Goal: Task Accomplishment & Management: Complete application form

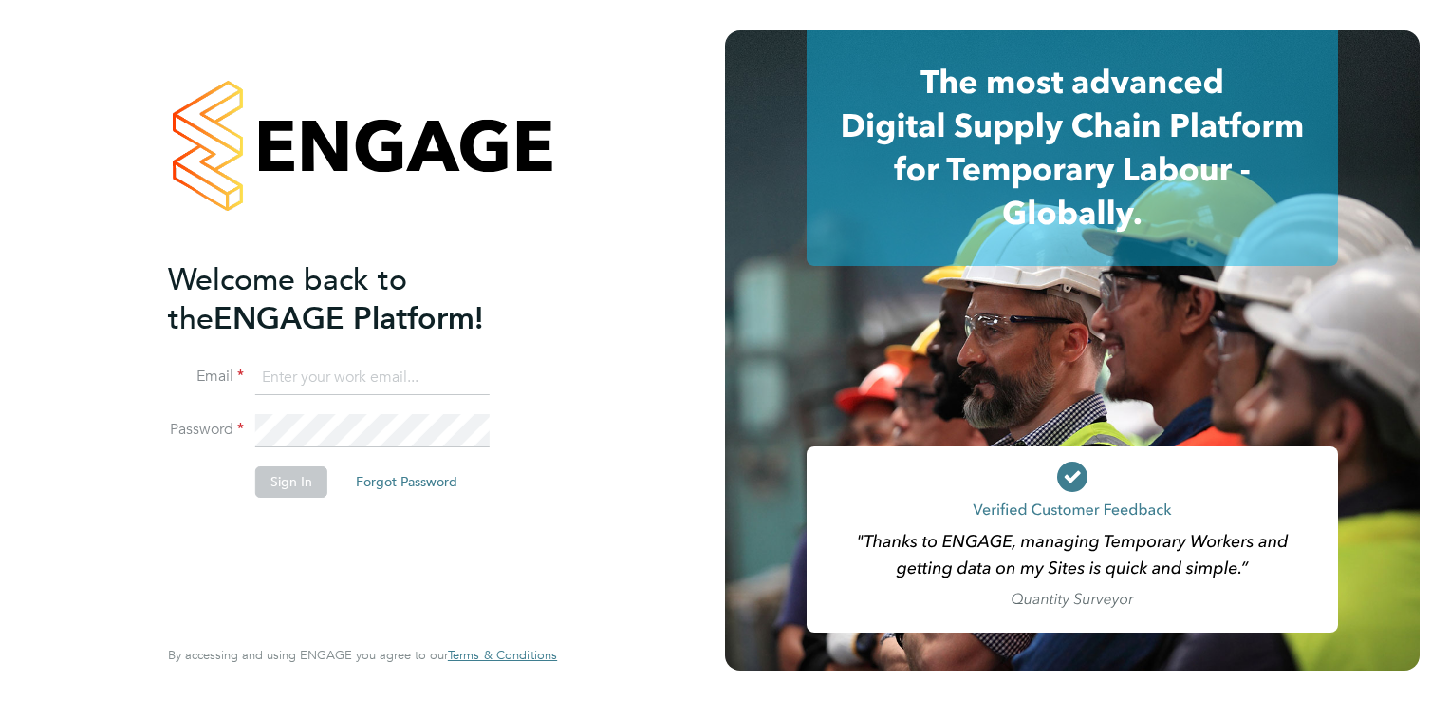
type input "connor@boden-group.co.uk"
click at [271, 482] on button "Sign In" at bounding box center [291, 481] width 72 height 30
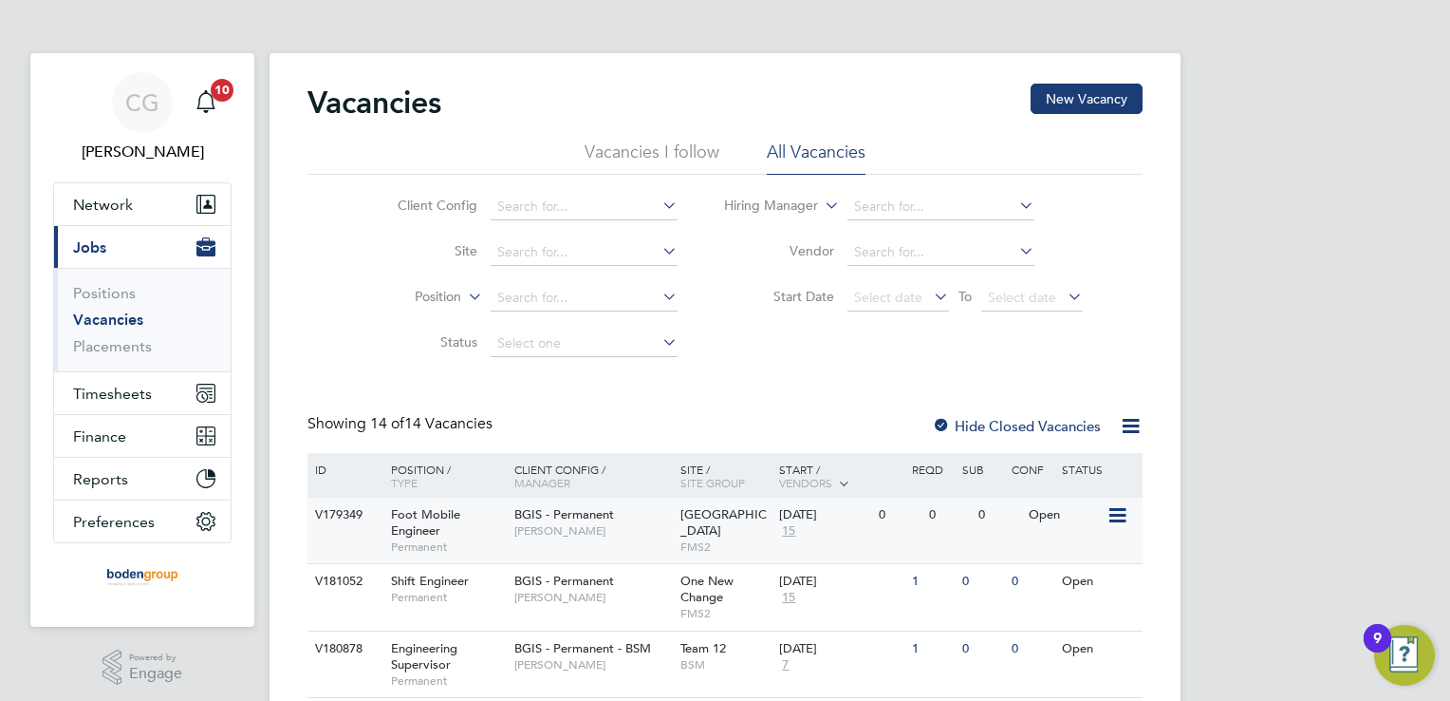
click at [607, 514] on span "BGIS - Permanent" at bounding box center [564, 514] width 100 height 16
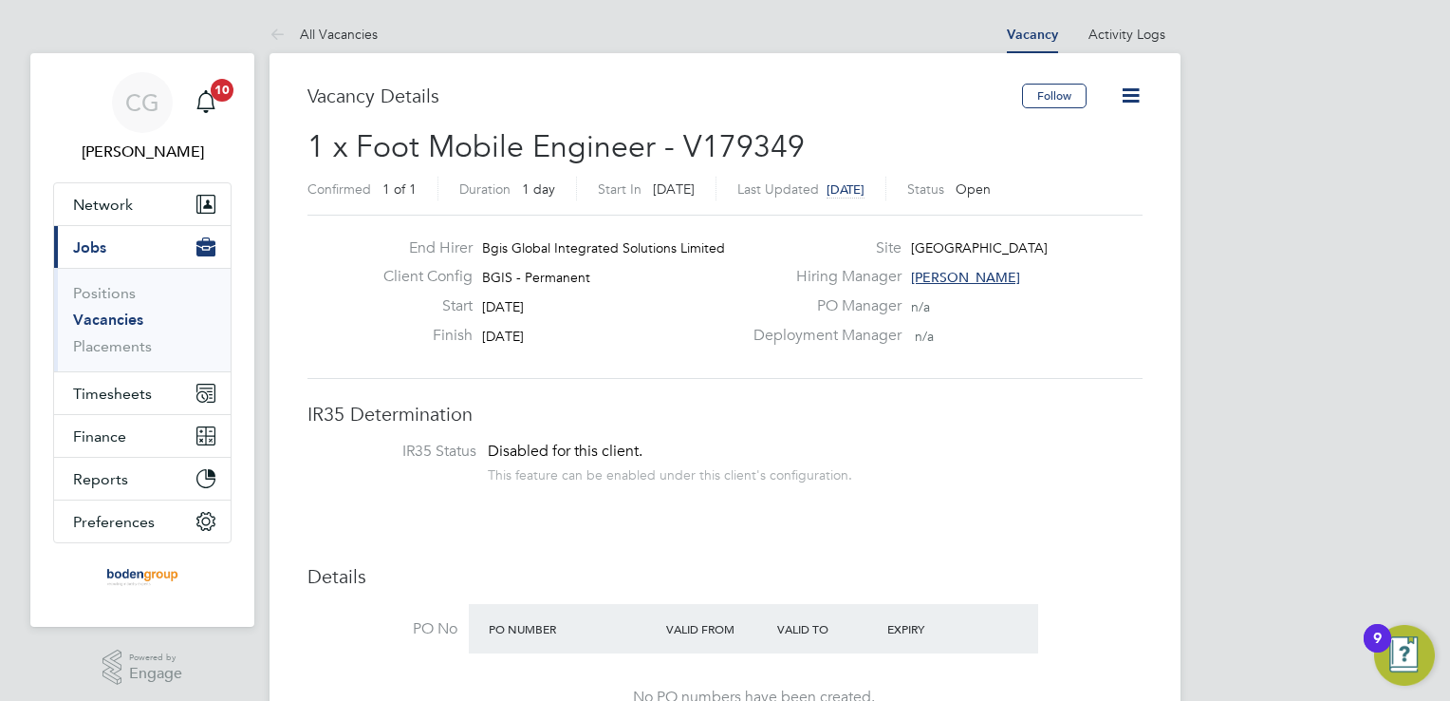
scroll to position [56, 133]
drag, startPoint x: 1355, startPoint y: 18, endPoint x: 920, endPoint y: 59, distance: 437.6
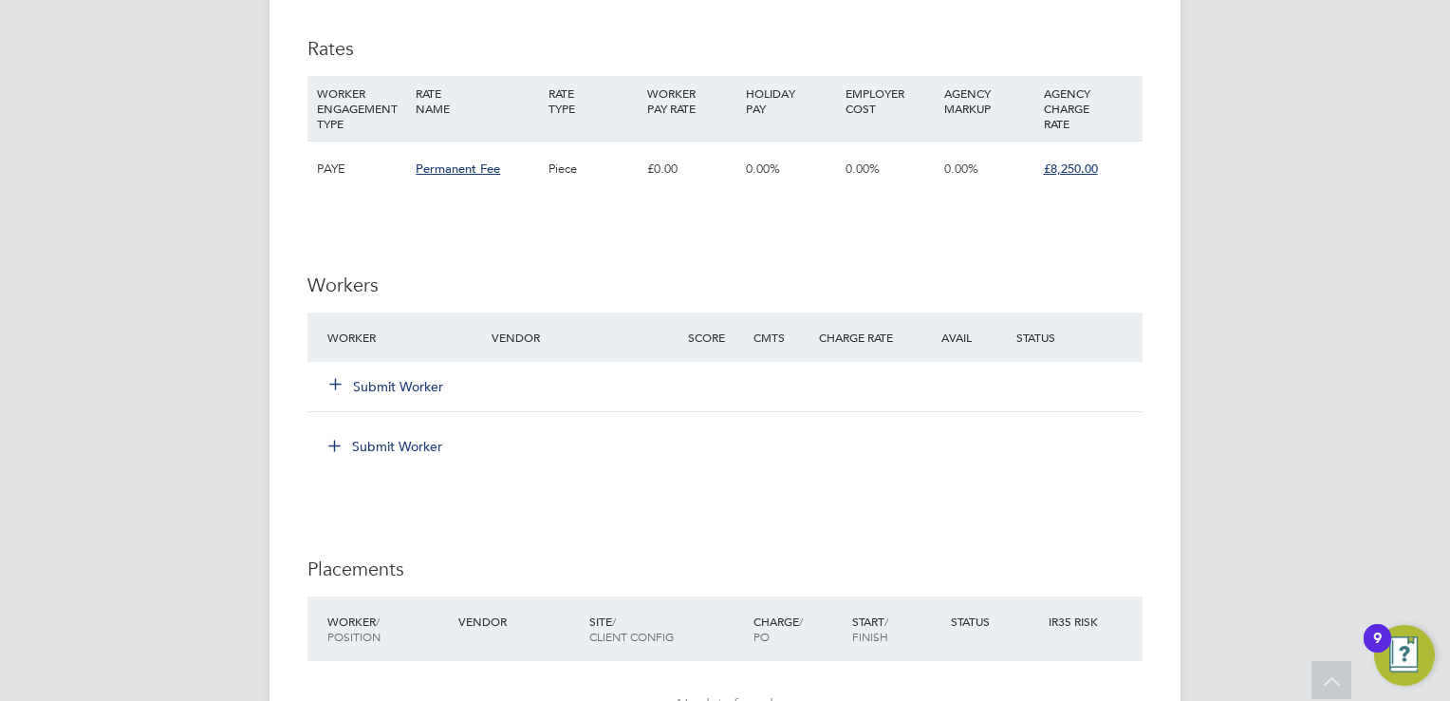
scroll to position [2258, 0]
click at [401, 382] on button "Submit Worker" at bounding box center [387, 387] width 114 height 19
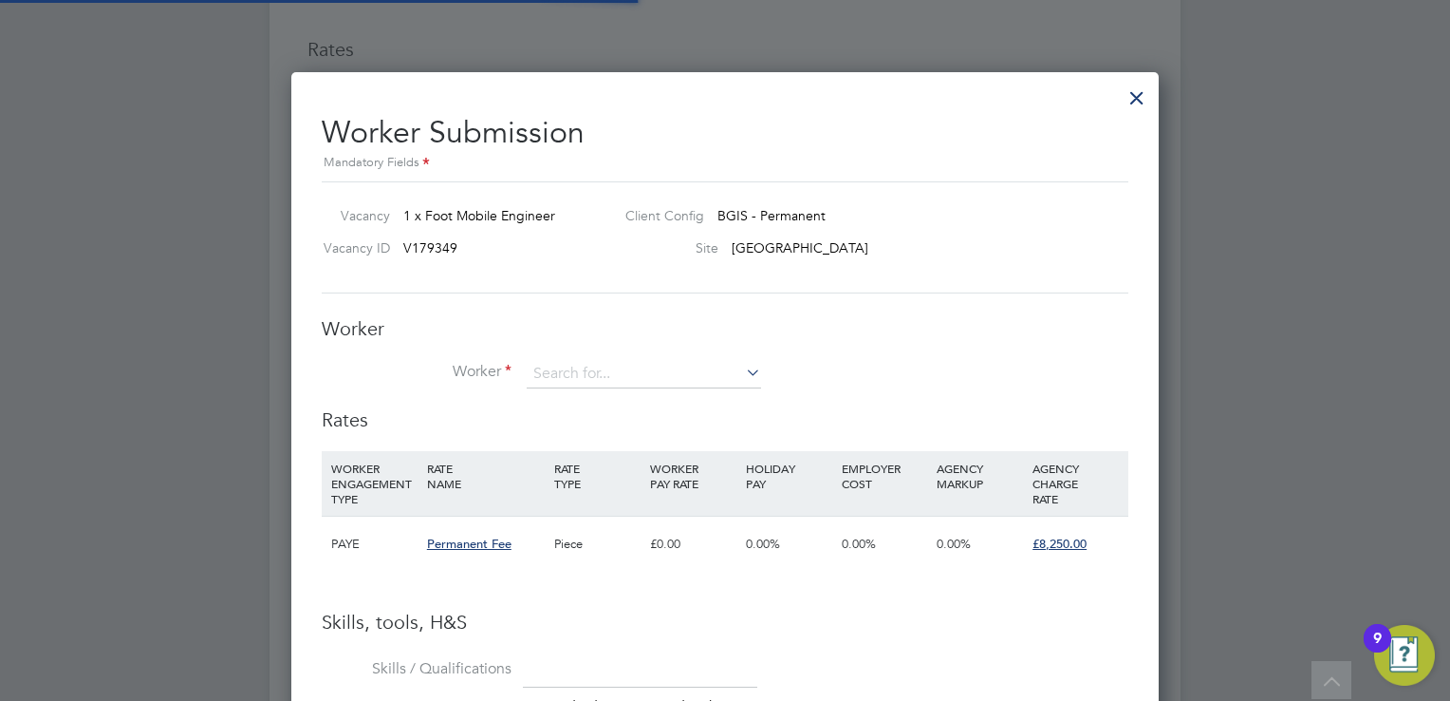
scroll to position [0, 0]
click at [625, 362] on input at bounding box center [644, 374] width 234 height 28
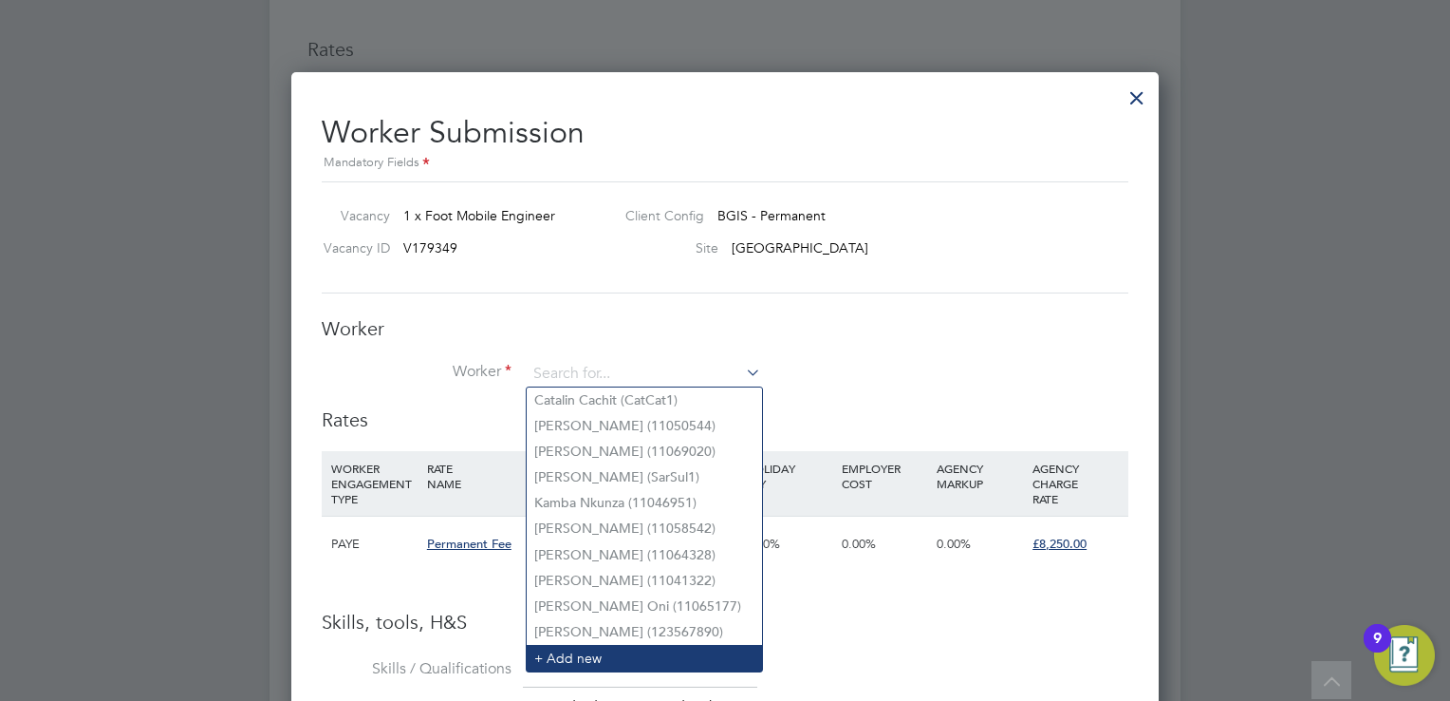
click at [599, 653] on li "+ Add new" at bounding box center [644, 658] width 235 height 26
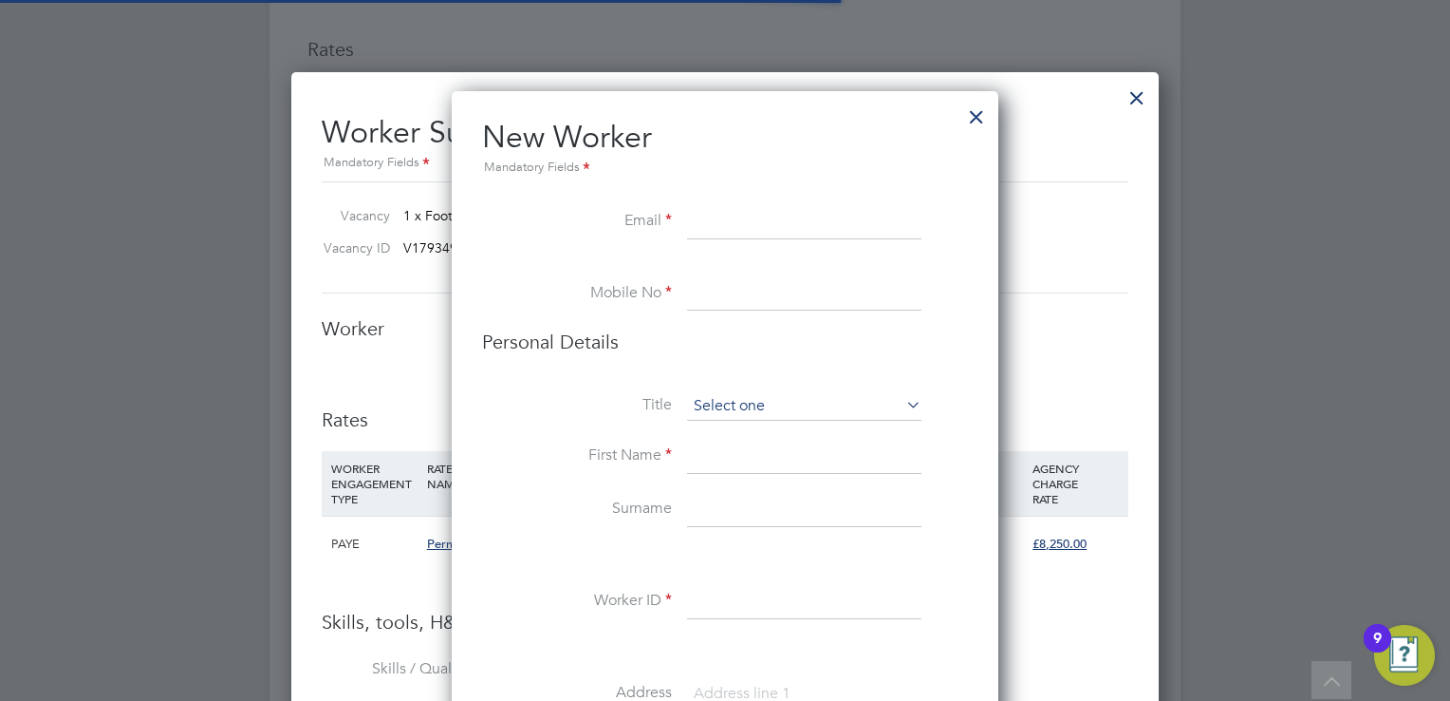
scroll to position [1686, 548]
paste input "michael_a_todd@outlook.com"
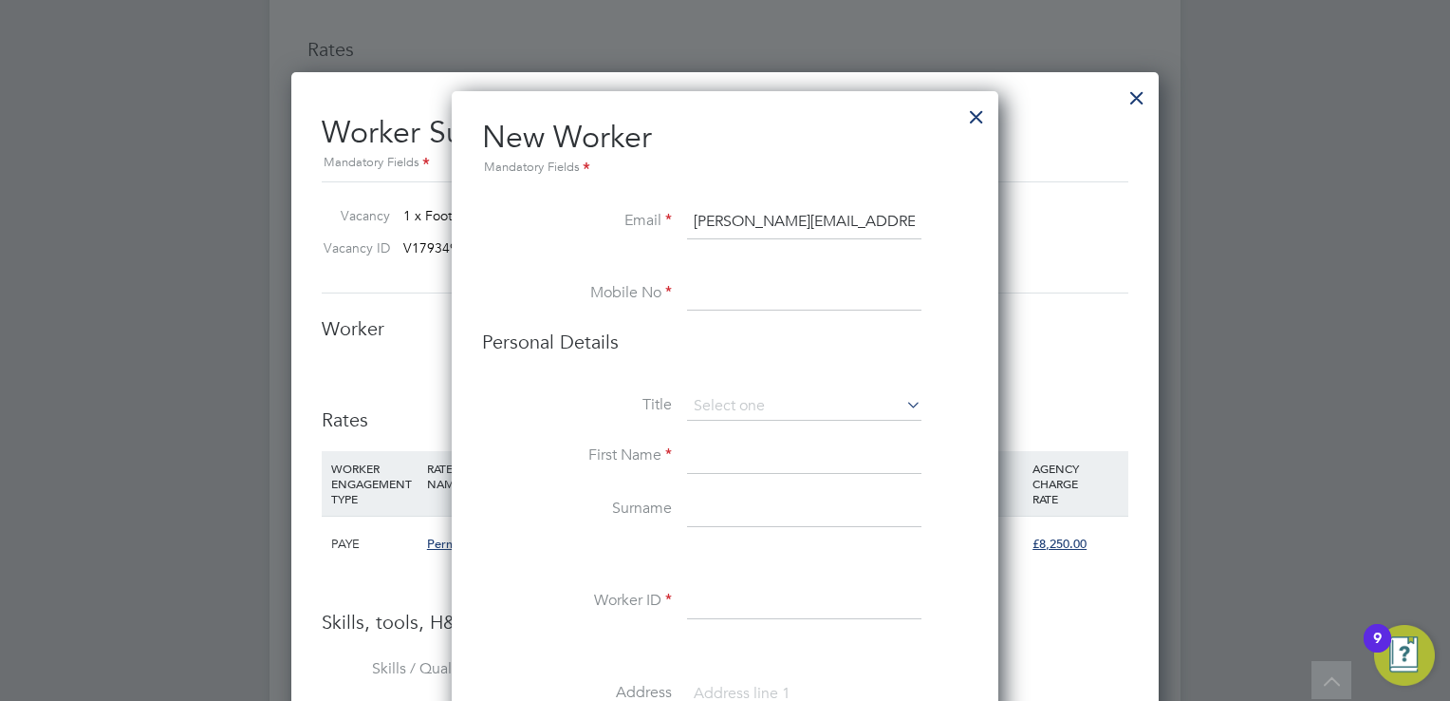
type input "michael_a_todd@outlook.com"
click at [731, 309] on input at bounding box center [804, 294] width 234 height 34
paste input "07539340877"
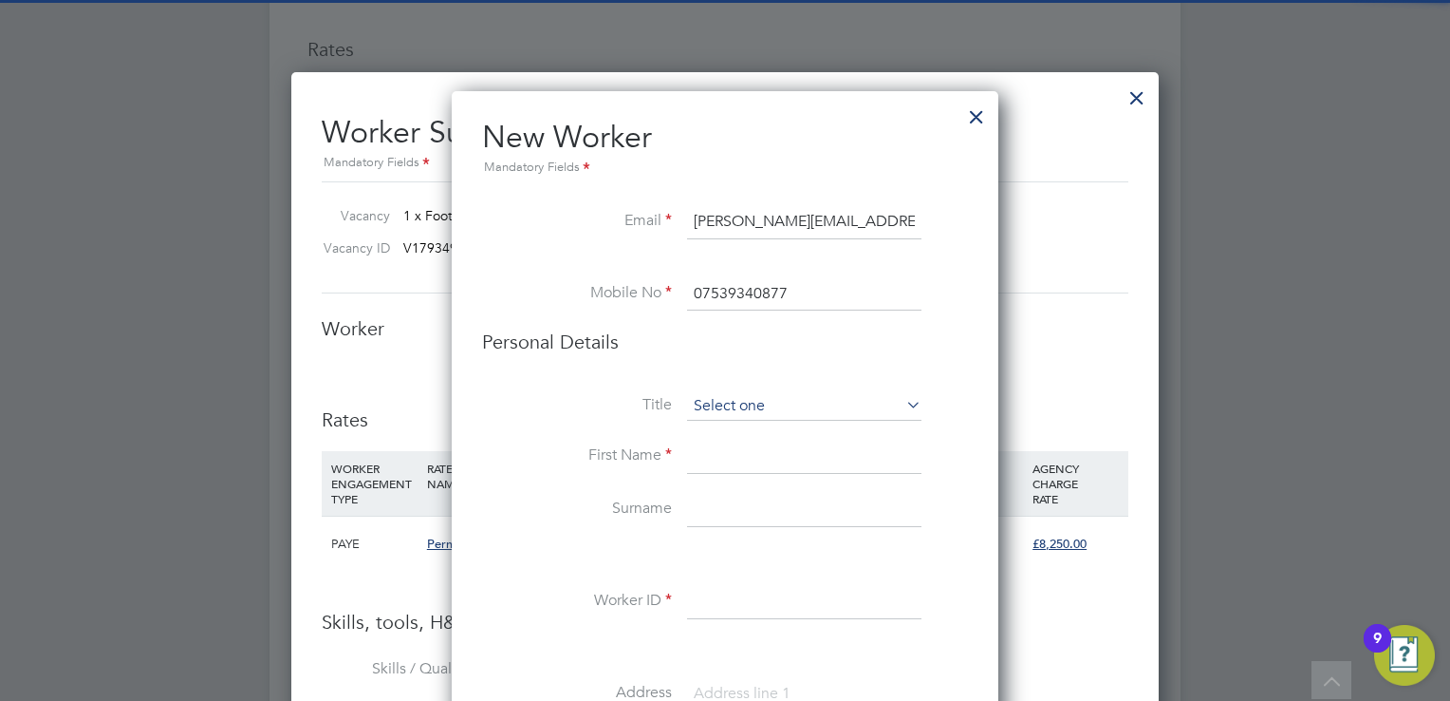
type input "07539340877"
click at [731, 396] on input at bounding box center [804, 406] width 234 height 28
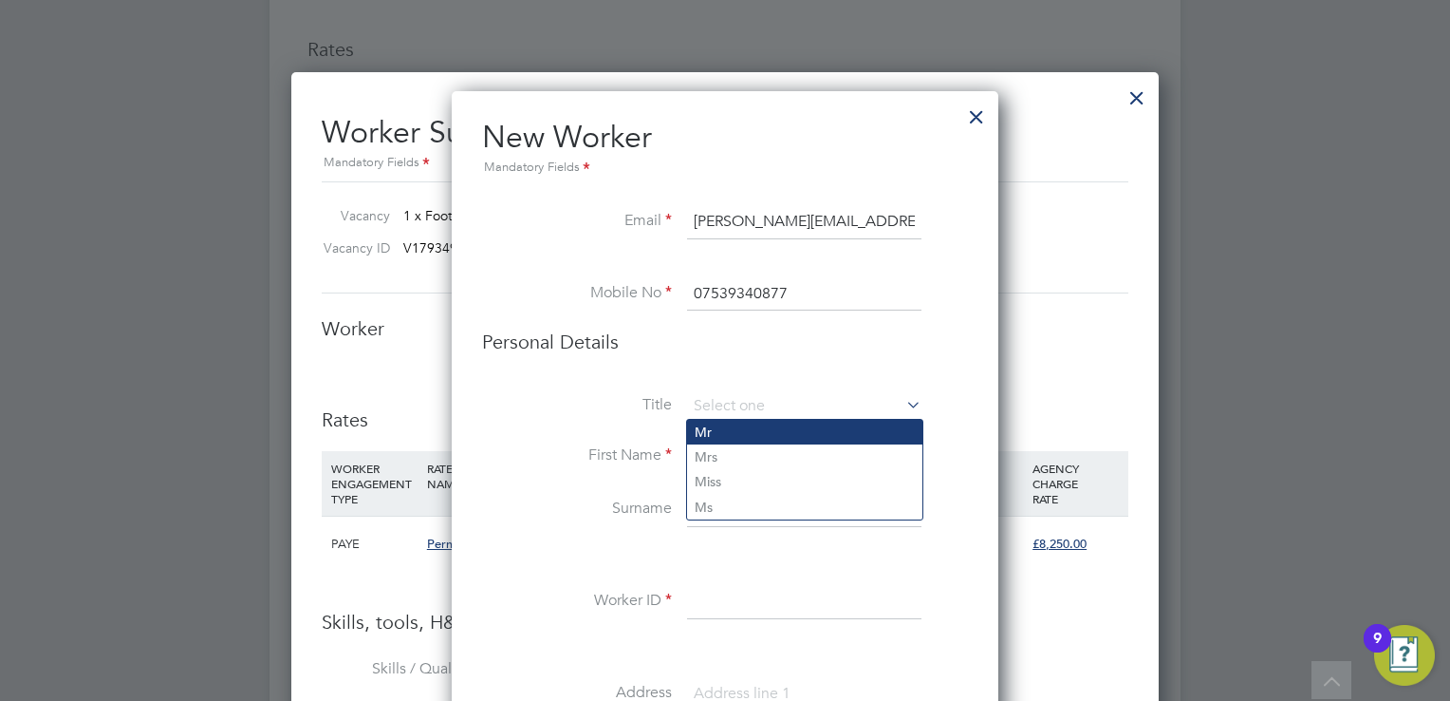
click at [728, 422] on li "Mr" at bounding box center [804, 432] width 235 height 25
type input "Mr"
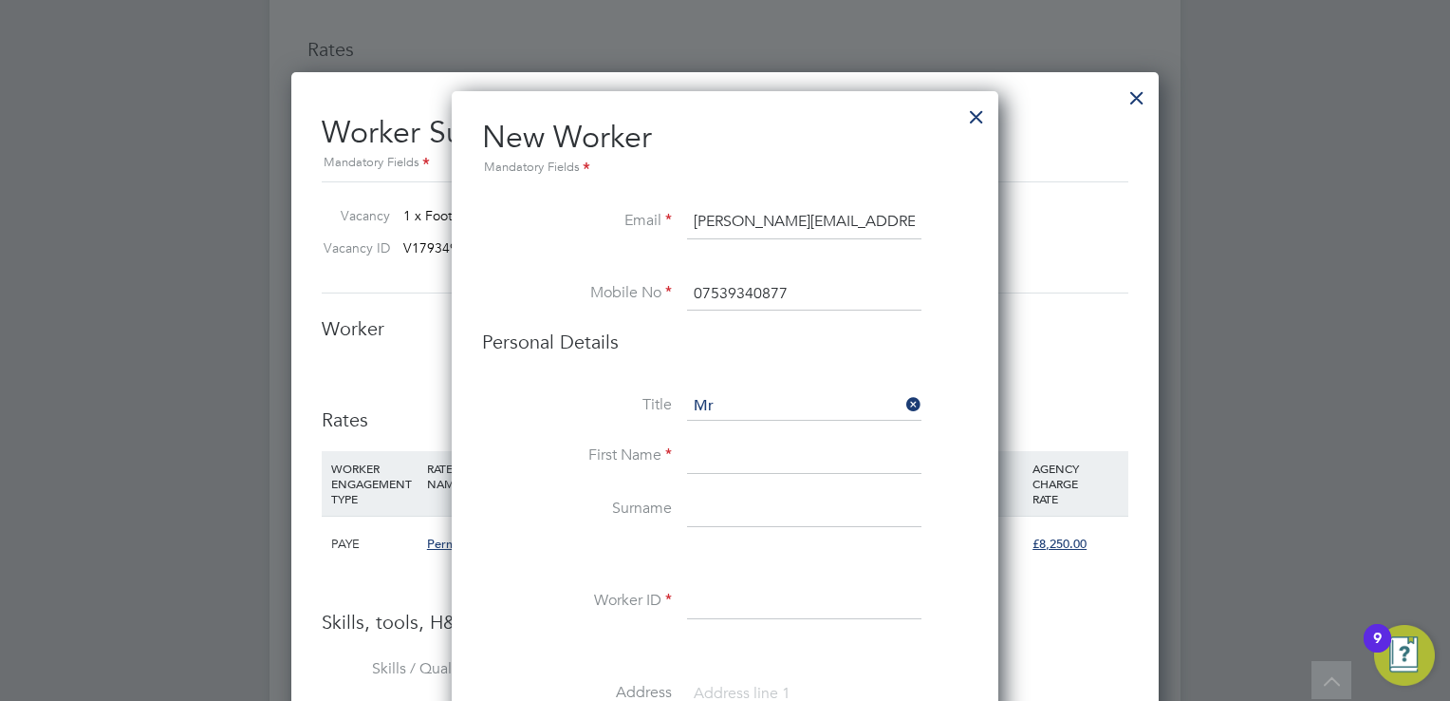
click at [714, 457] on input at bounding box center [804, 456] width 234 height 34
type input "Michael"
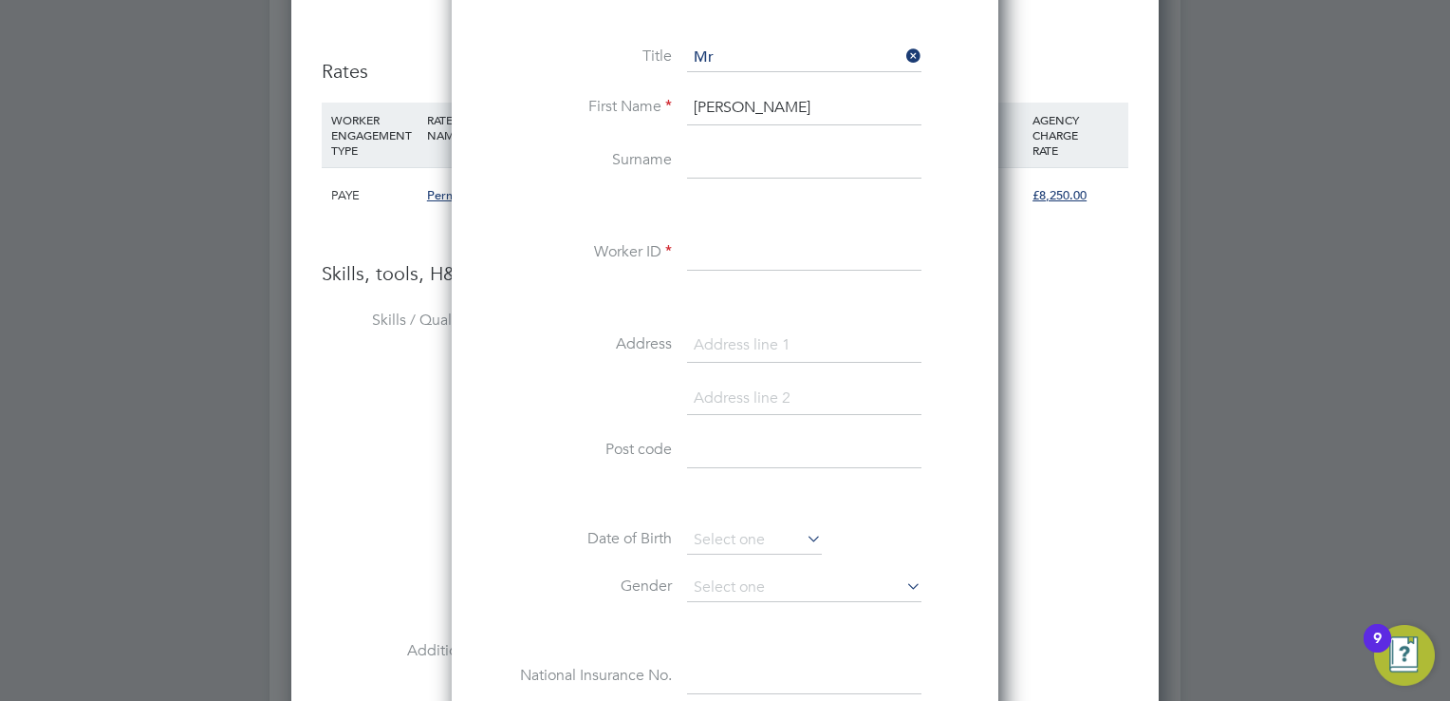
scroll to position [2607, 0]
click at [714, 161] on input at bounding box center [804, 160] width 234 height 34
type input "Todd"
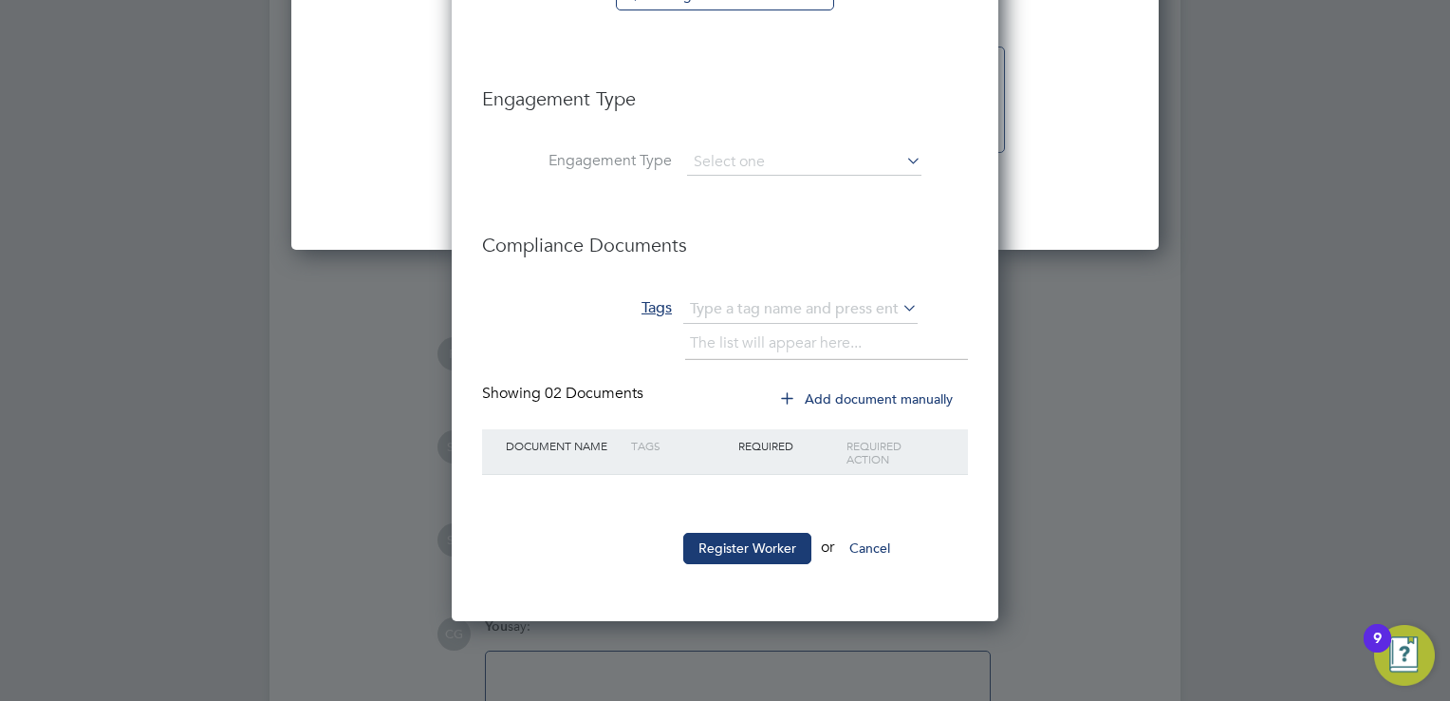
scroll to position [3474, 0]
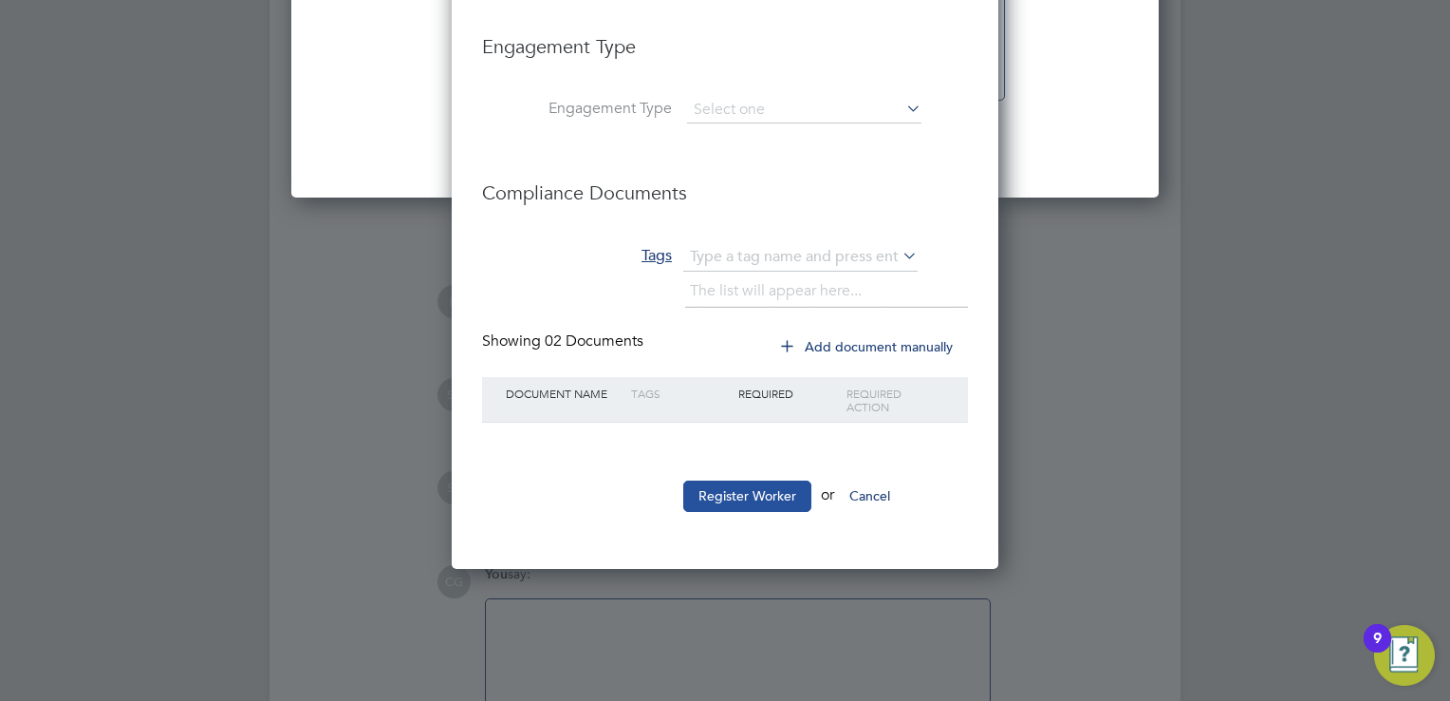
type input "MichaelT1"
click at [746, 485] on button "Register Worker" at bounding box center [747, 495] width 128 height 30
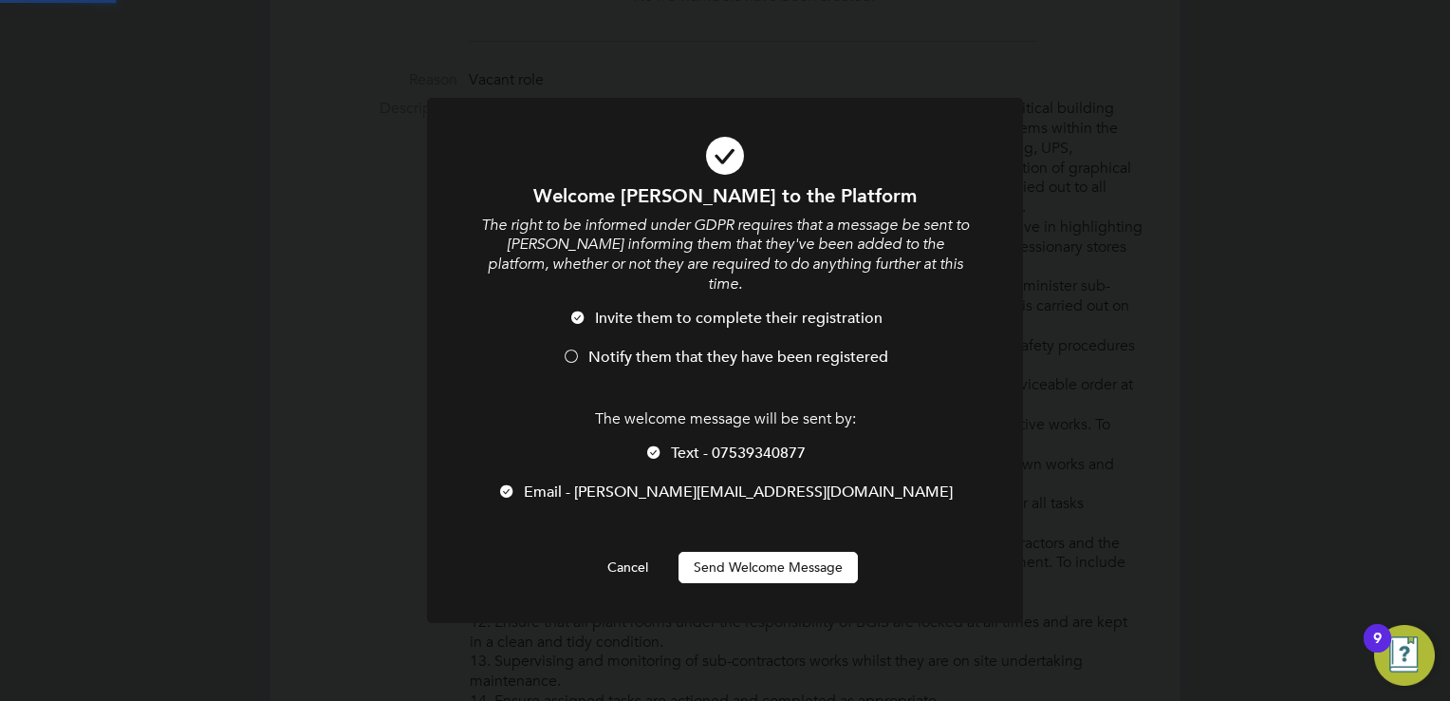
scroll to position [0, 0]
click at [685, 420] on div "The welcome message will be sent by: Text - 07539340877 Email - michael_a_todd@…" at bounding box center [725, 465] width 494 height 112
click at [660, 327] on li "Invite them to complete their registration" at bounding box center [725, 327] width 494 height 39
click at [694, 443] on li "Text - 07539340877" at bounding box center [725, 462] width 494 height 39
click at [732, 551] on button "Send Welcome Message" at bounding box center [768, 566] width 179 height 30
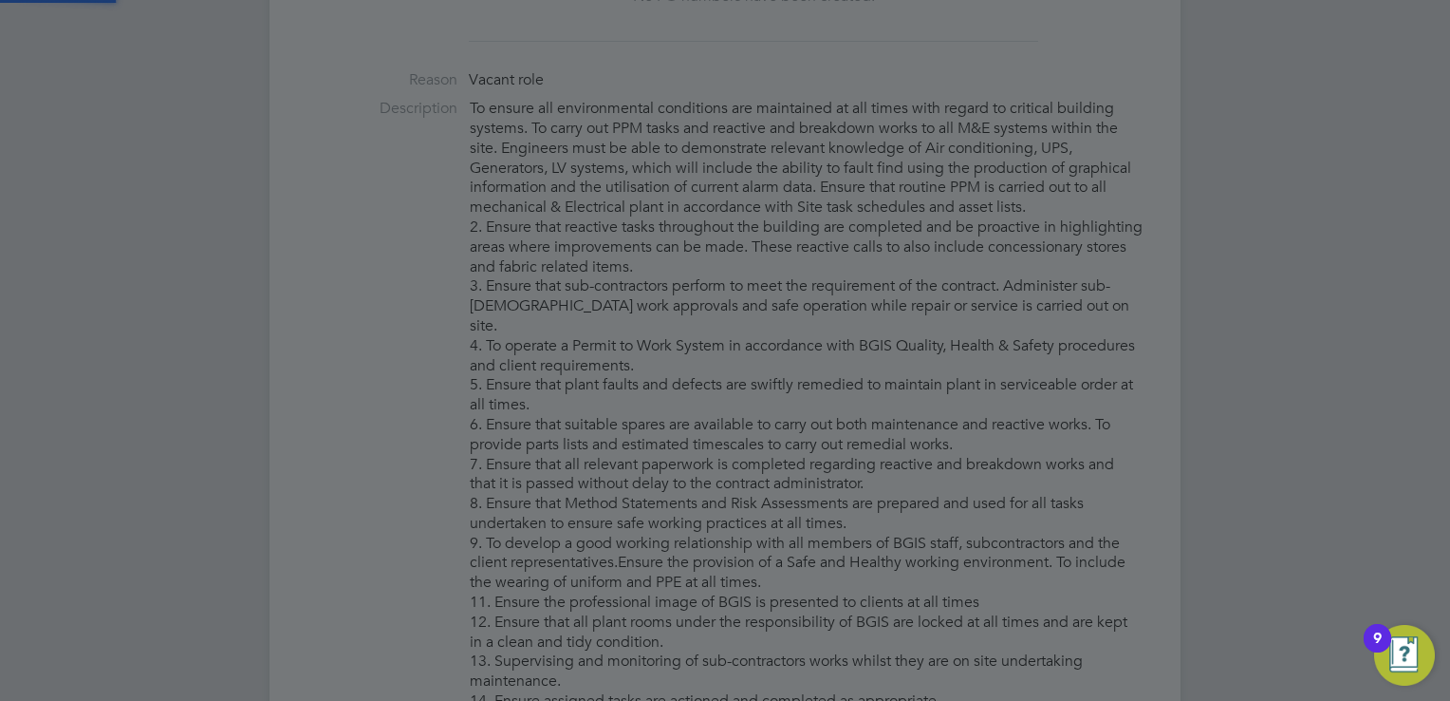
type input "Michael Todd (MichaelT1)"
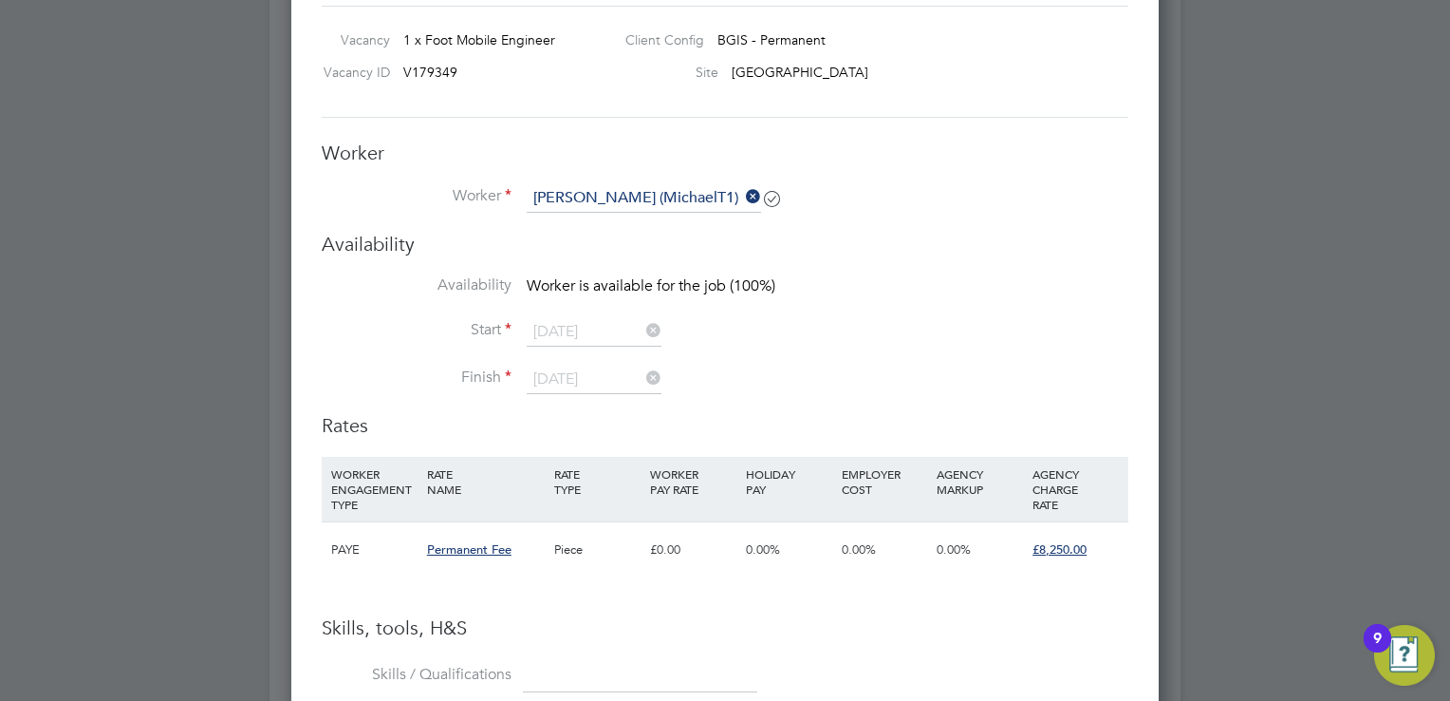
scroll to position [2291, 0]
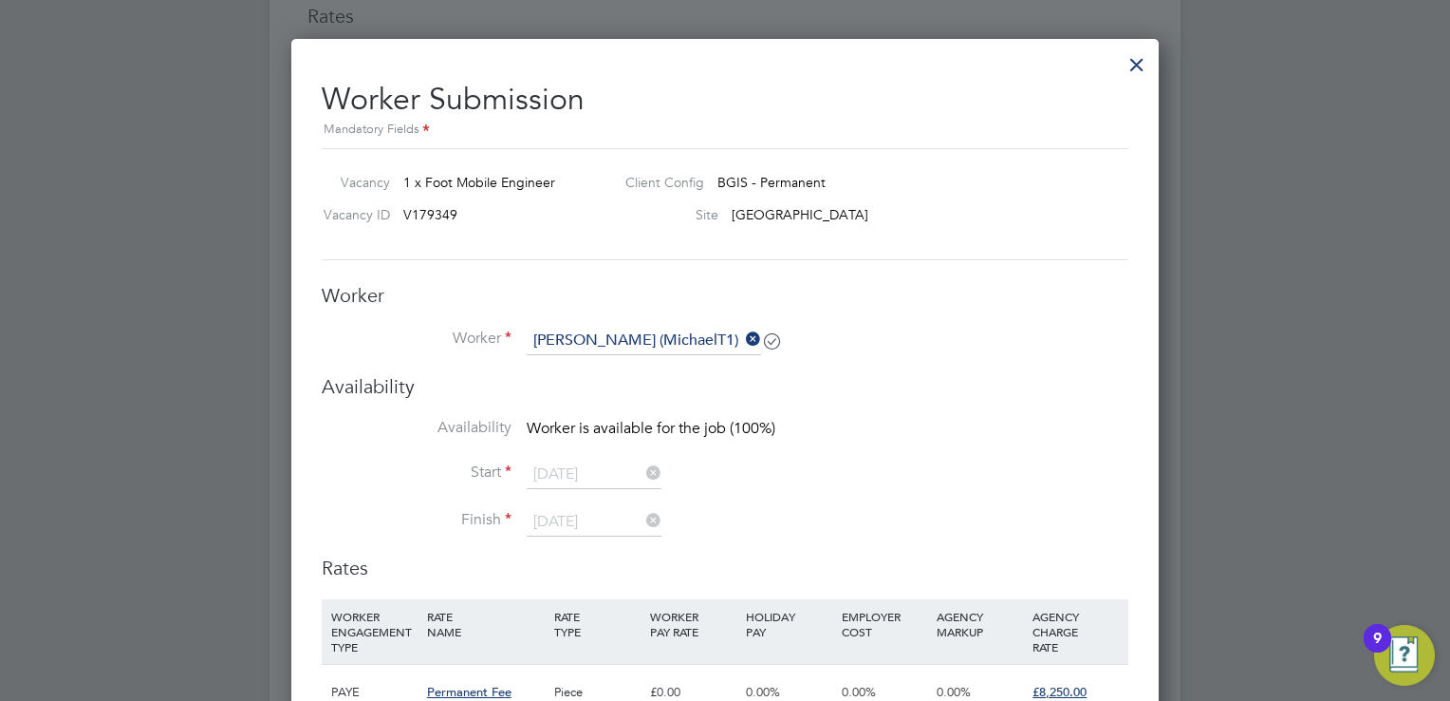
click at [1139, 50] on div at bounding box center [1137, 60] width 34 height 34
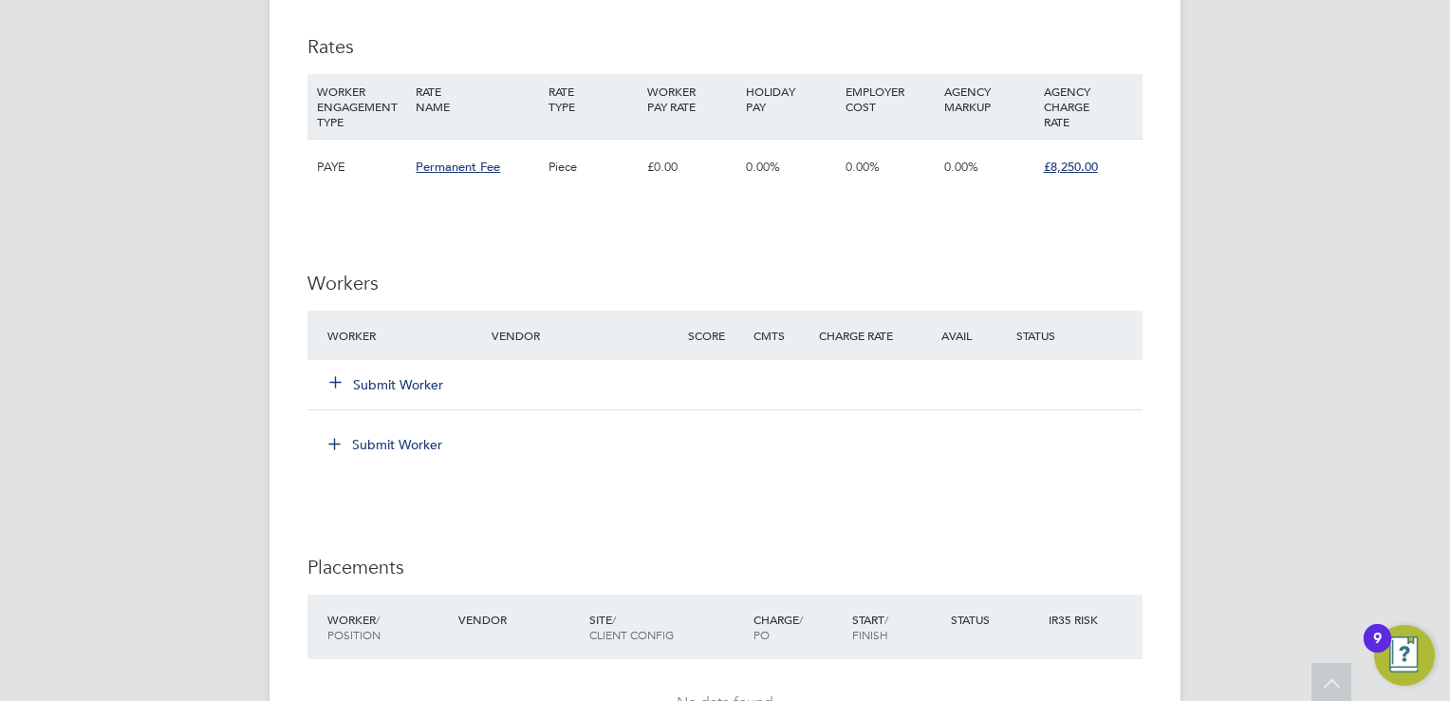
scroll to position [2258, 0]
click at [426, 380] on button "Submit Worker" at bounding box center [387, 387] width 114 height 19
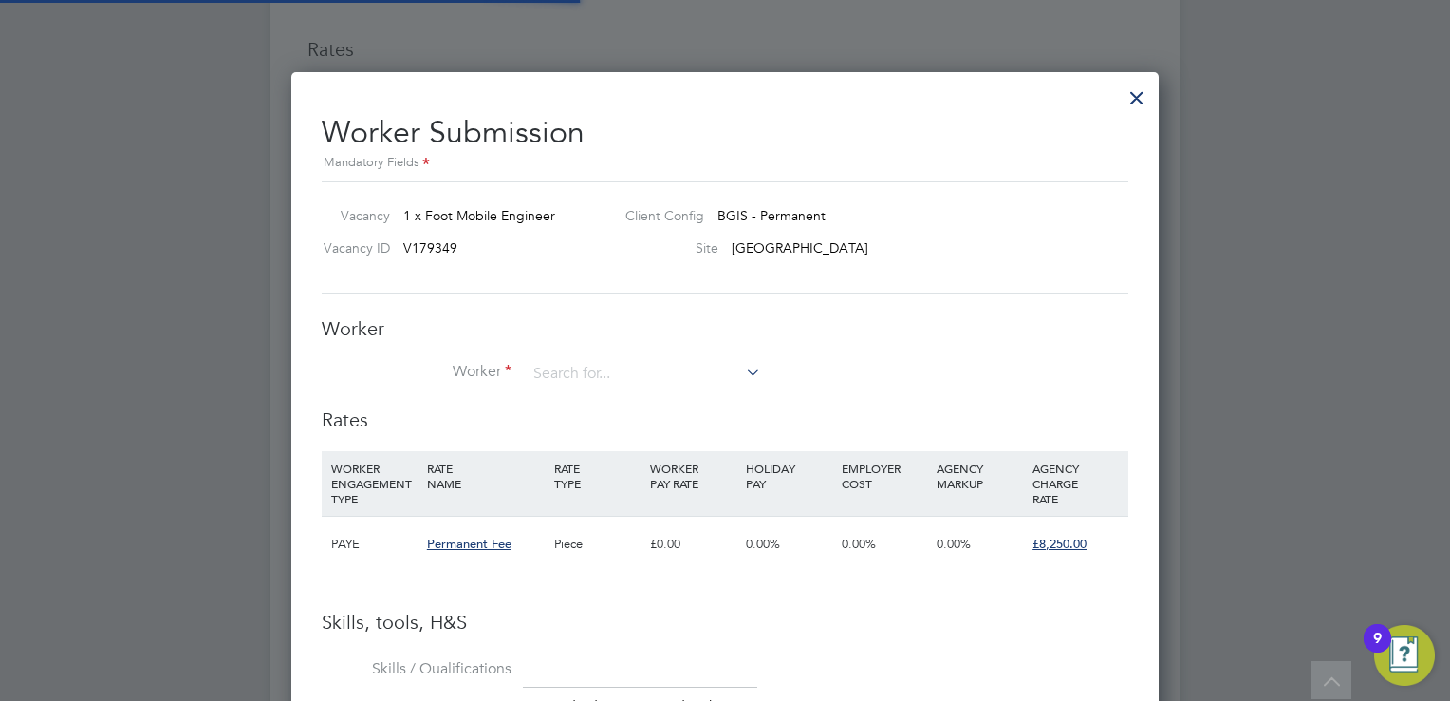
scroll to position [9, 9]
click at [609, 354] on div "Worker Worker Worker Engagement Type" at bounding box center [725, 361] width 807 height 91
click at [594, 366] on input at bounding box center [644, 374] width 234 height 28
click at [603, 396] on li "Michael Todd ( MichaelT1 )" at bounding box center [644, 400] width 235 height 26
type input "Michael Todd (MichaelT1)"
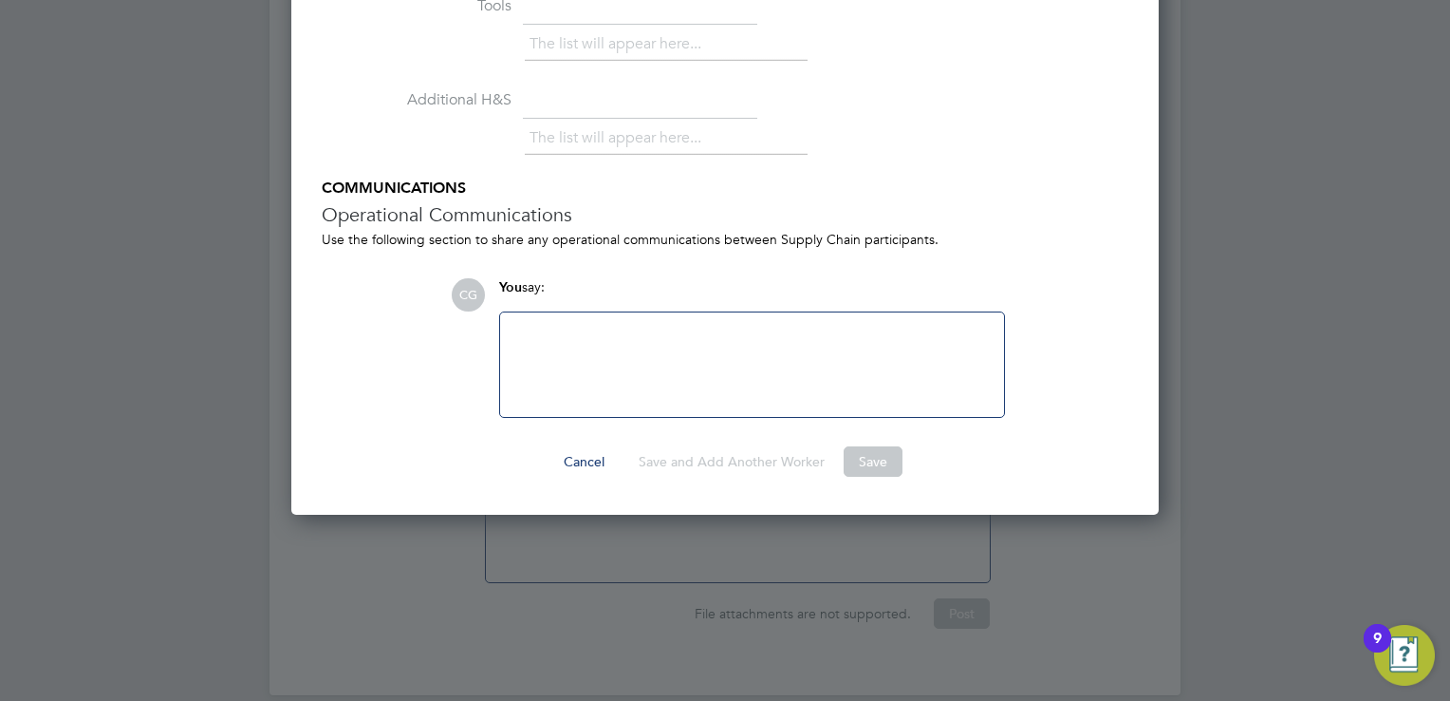
click at [754, 374] on div at bounding box center [752, 365] width 481 height 82
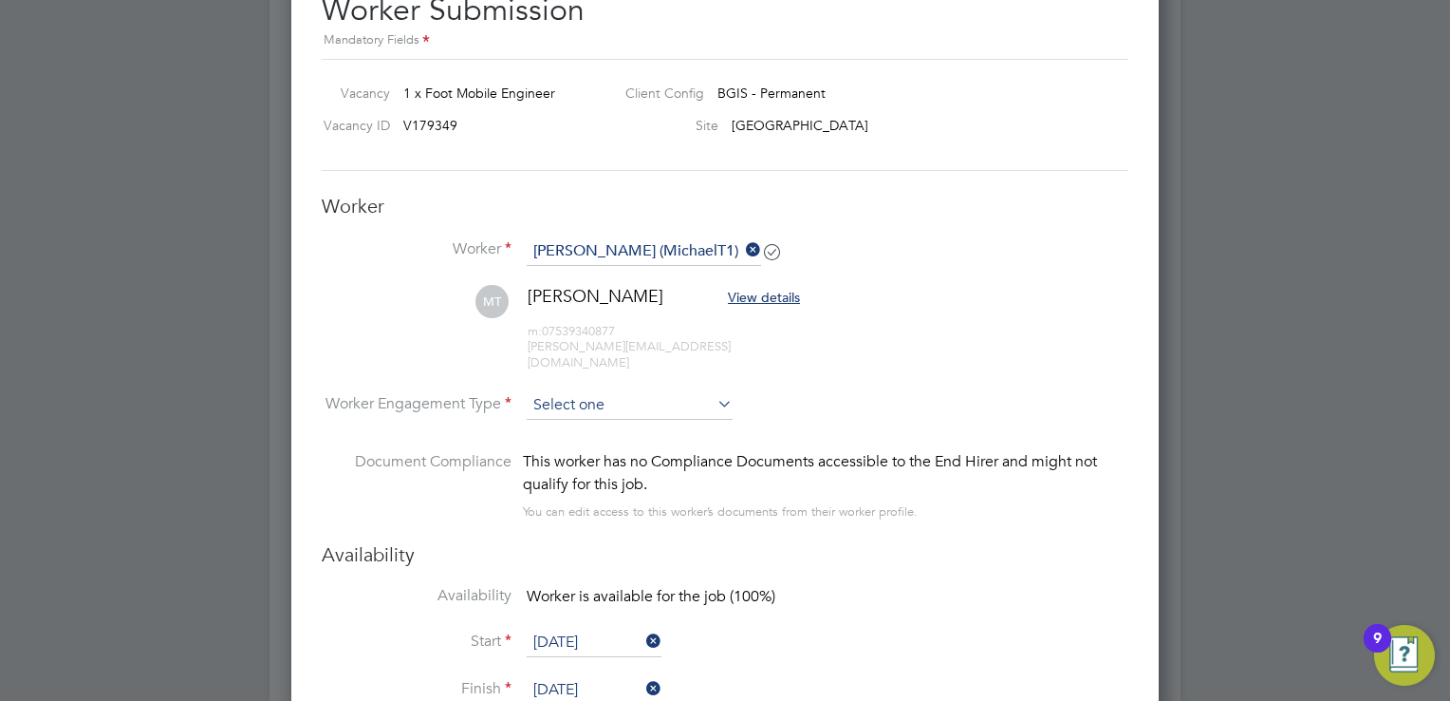
click at [647, 391] on input at bounding box center [630, 405] width 206 height 28
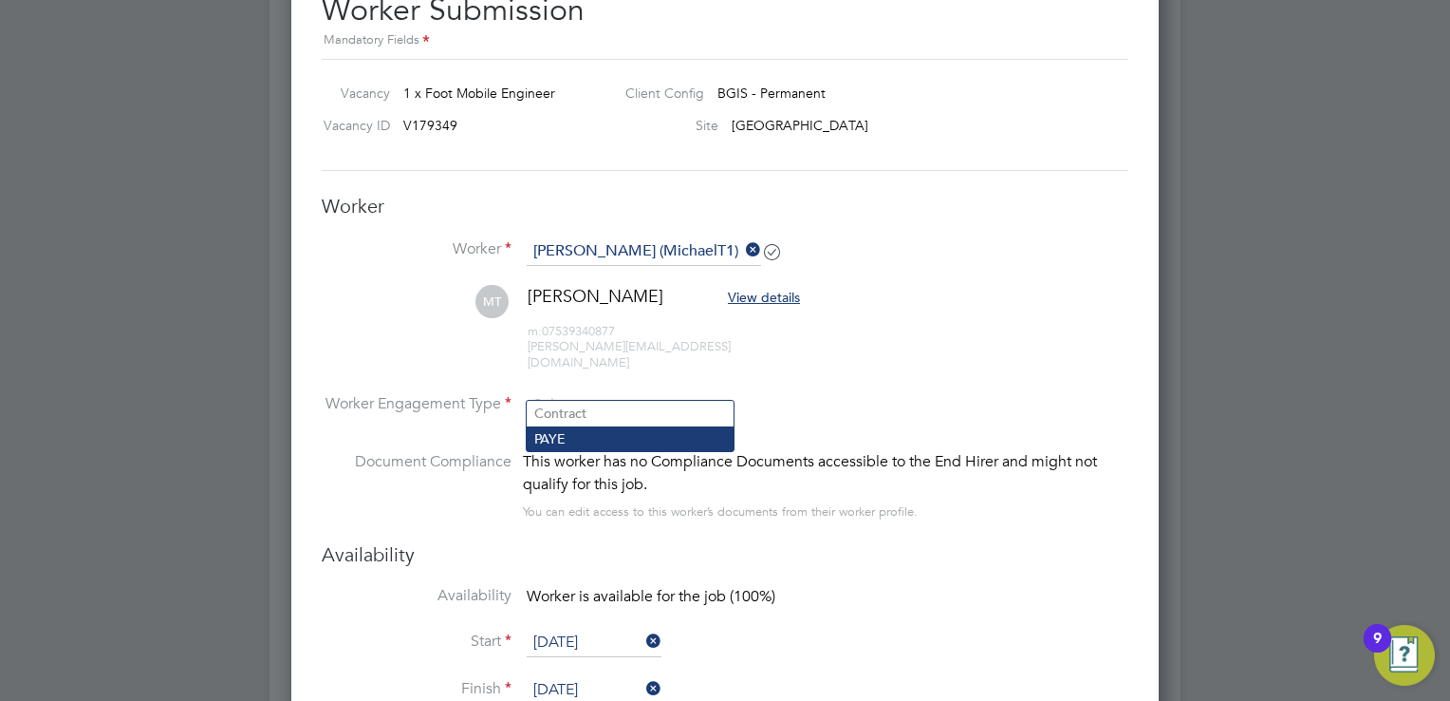
click at [586, 435] on li "PAYE" at bounding box center [630, 438] width 207 height 25
type input "PAYE"
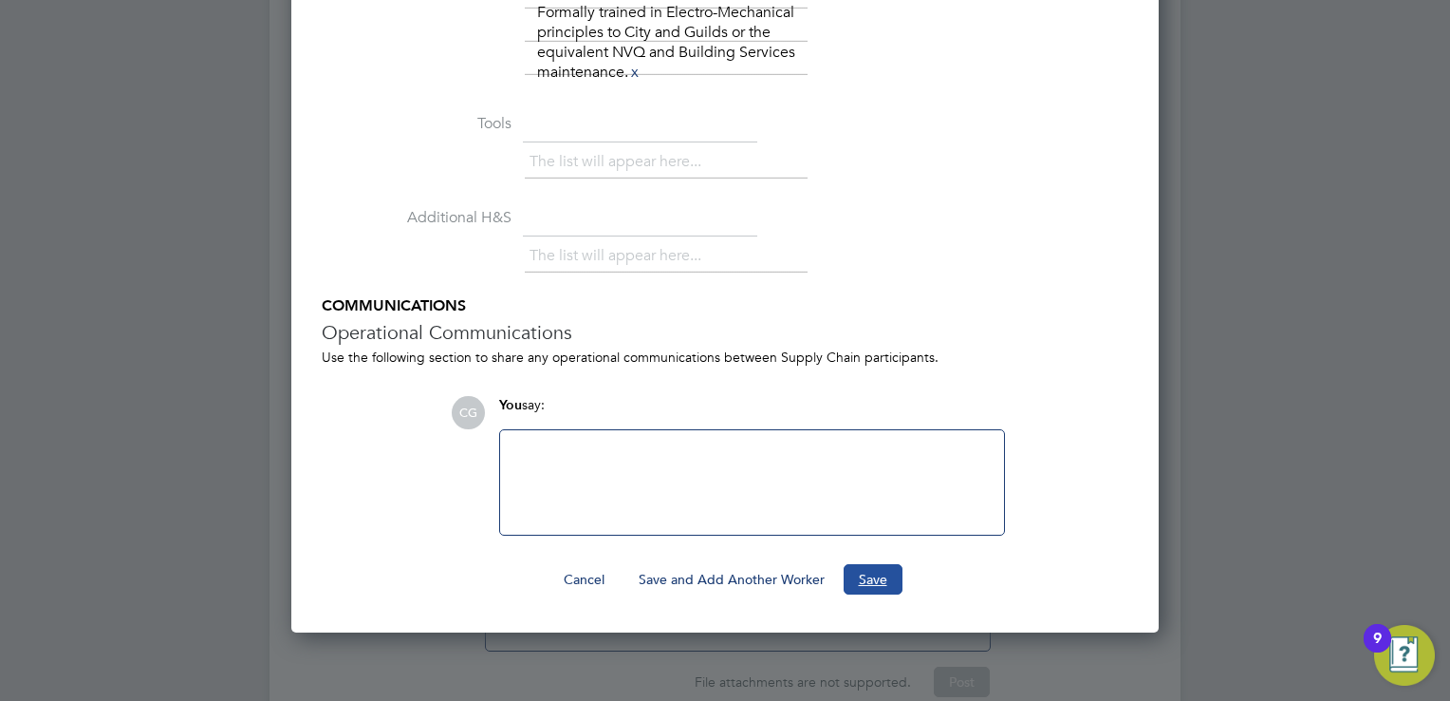
click at [869, 564] on button "Save" at bounding box center [873, 579] width 59 height 30
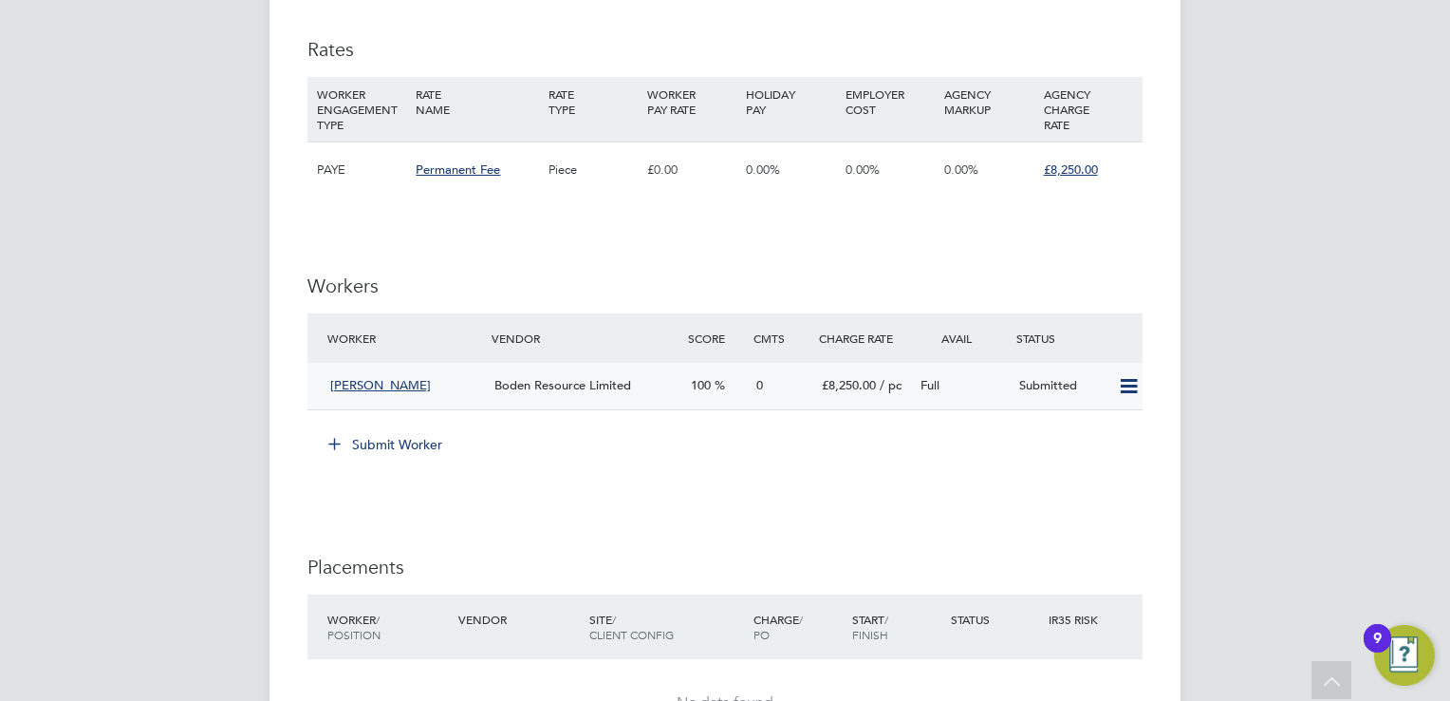
click at [437, 380] on div "Michael Todd" at bounding box center [405, 385] width 164 height 31
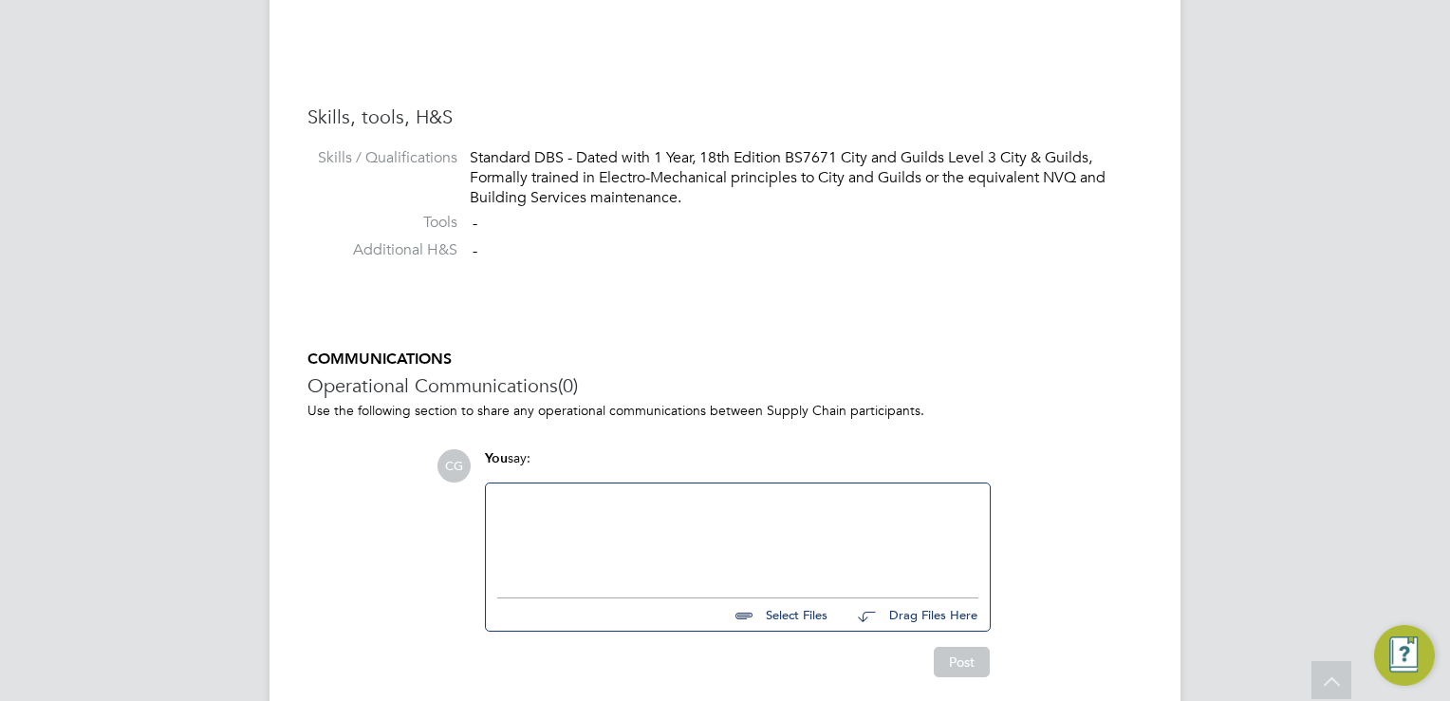
click at [782, 624] on input "file" at bounding box center [836, 611] width 285 height 27
type input "C:\fakepath\Tech Test.jpeg"
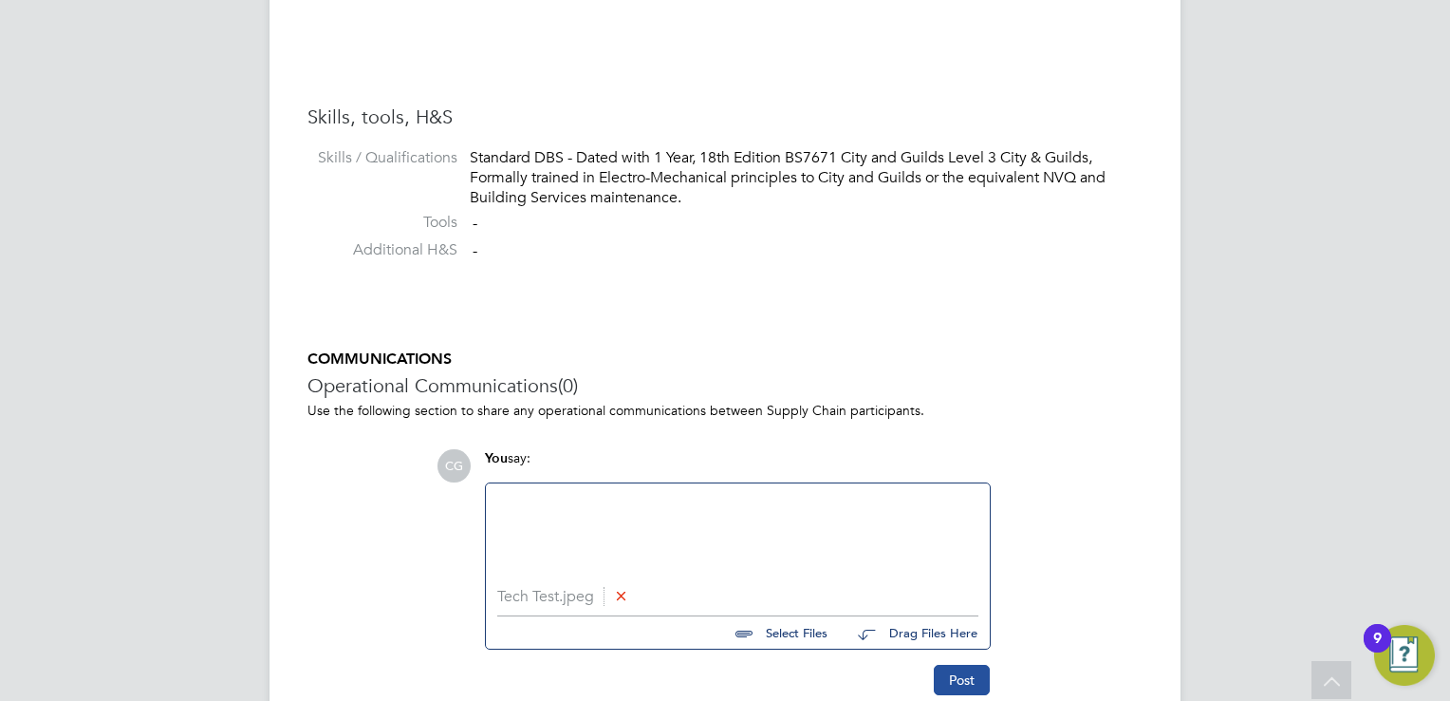
click at [954, 674] on button "Post" at bounding box center [962, 679] width 56 height 30
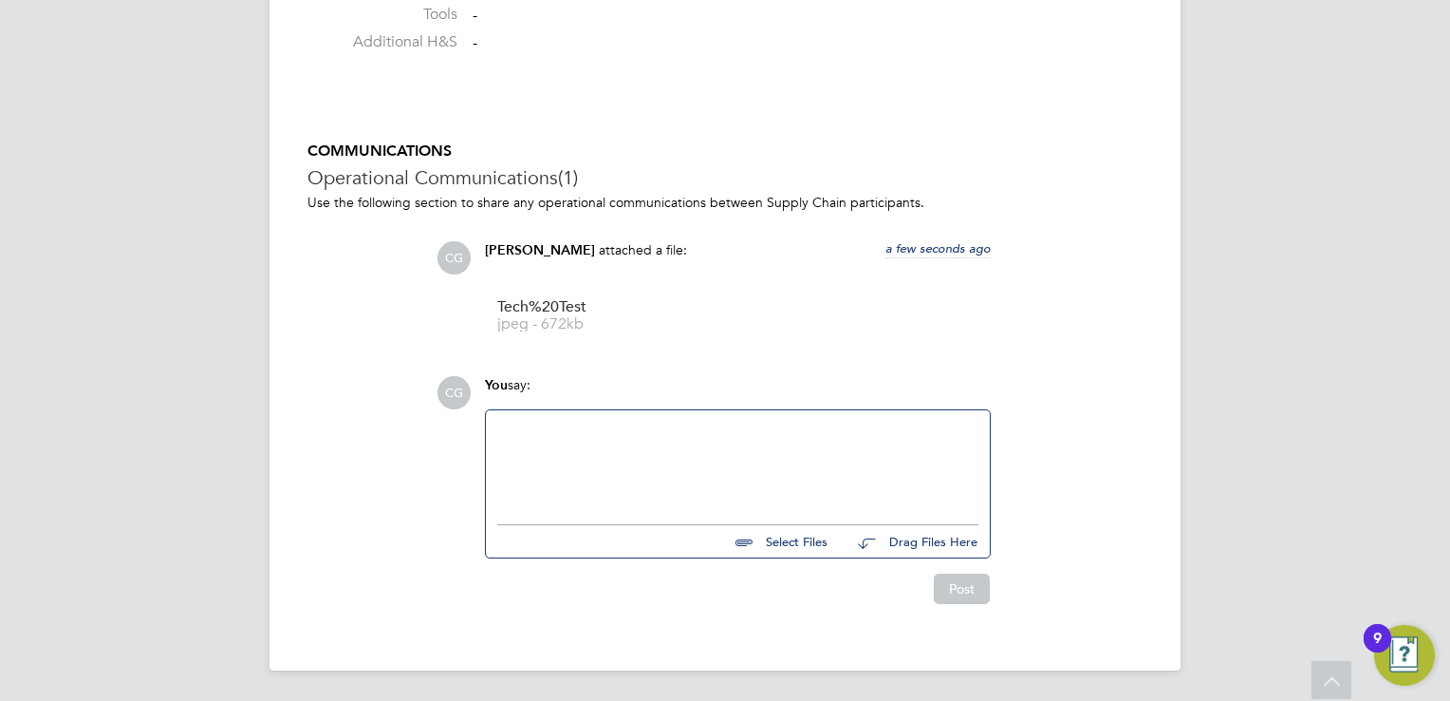
click at [805, 530] on input "file" at bounding box center [836, 538] width 285 height 27
type input "C:\fakepath\Michael Todd - Boden Group CV.docx"
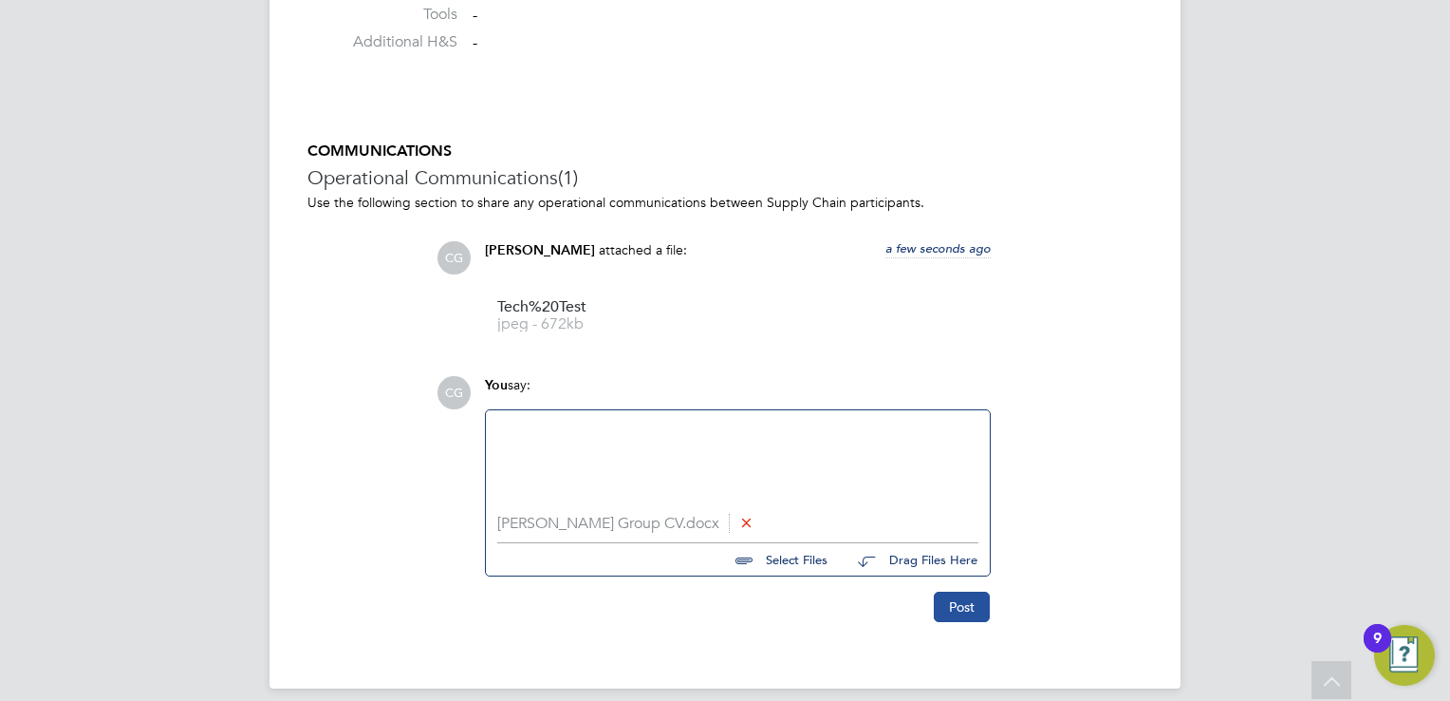
click at [963, 595] on button "Post" at bounding box center [962, 606] width 56 height 30
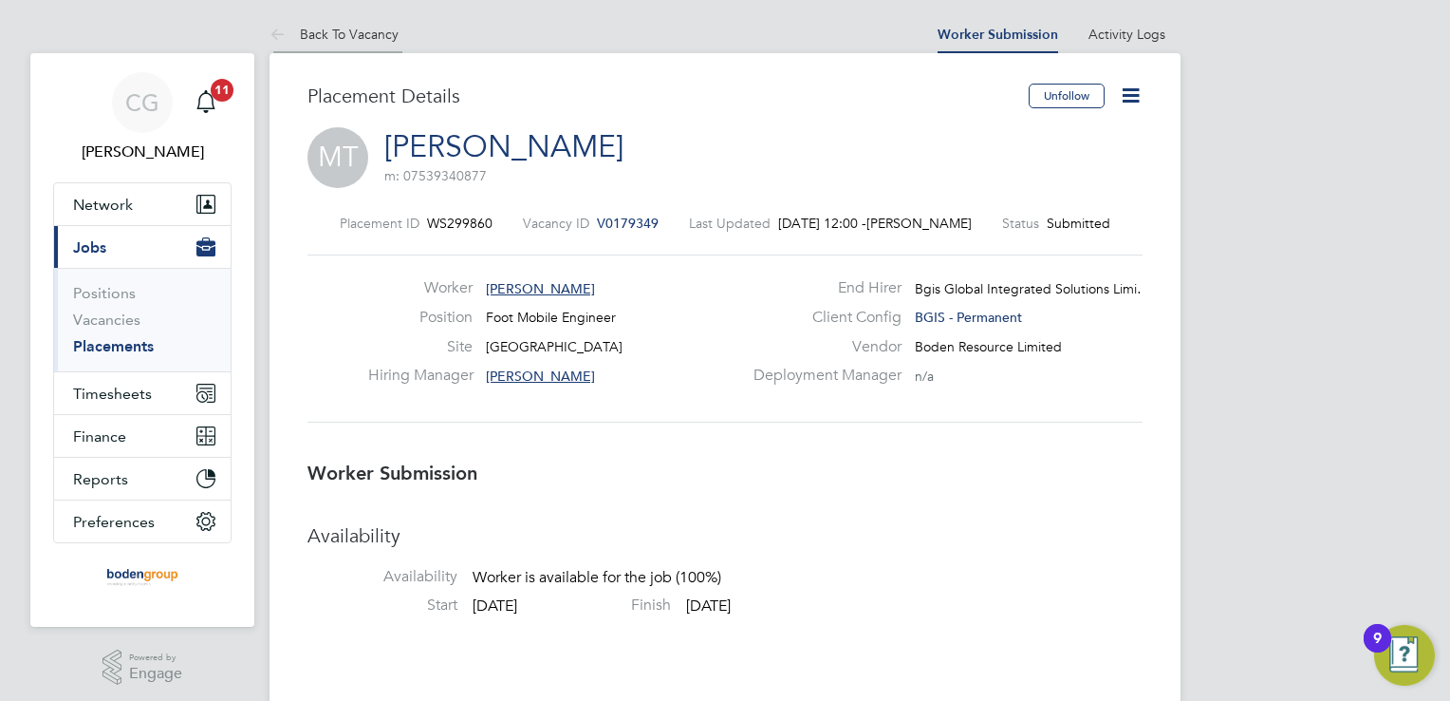
click at [378, 28] on link "Back To Vacancy" at bounding box center [334, 34] width 129 height 17
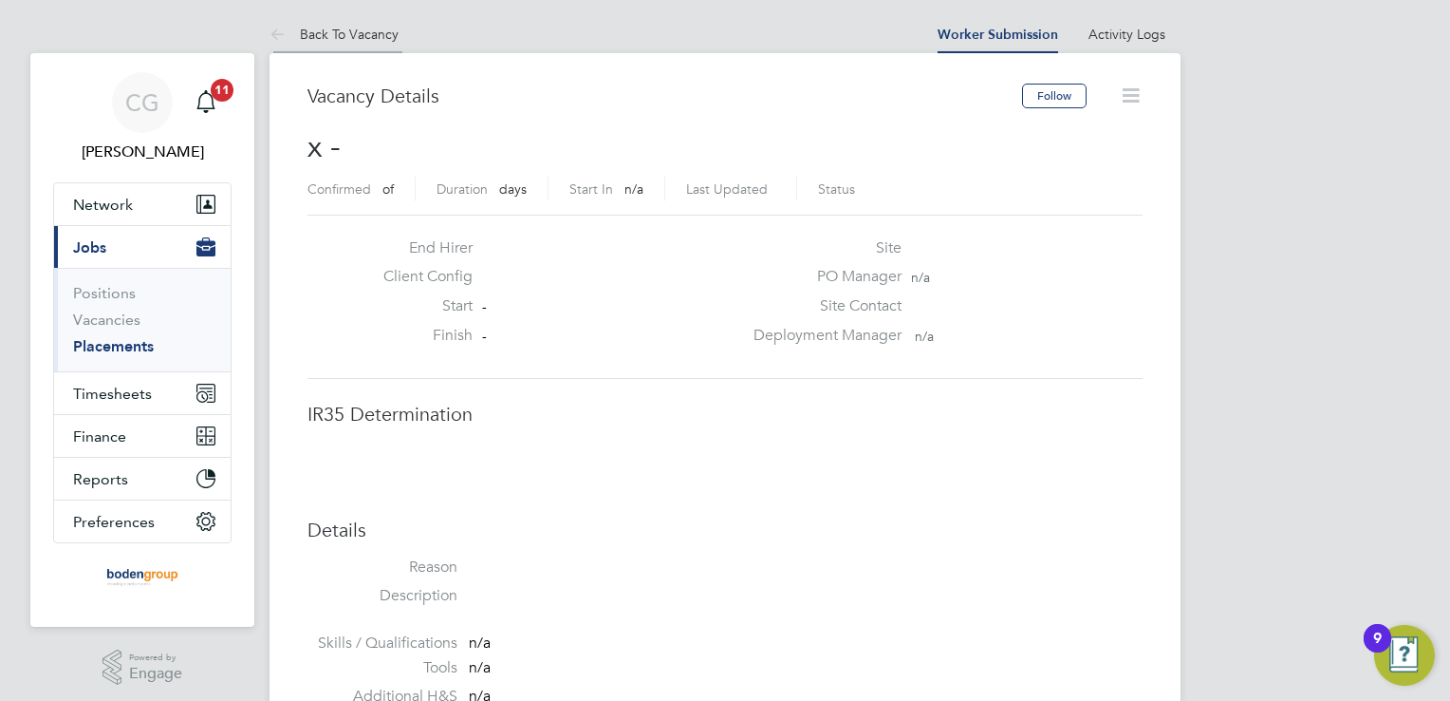
click at [378, 28] on link "Back To Vacancy" at bounding box center [334, 34] width 129 height 17
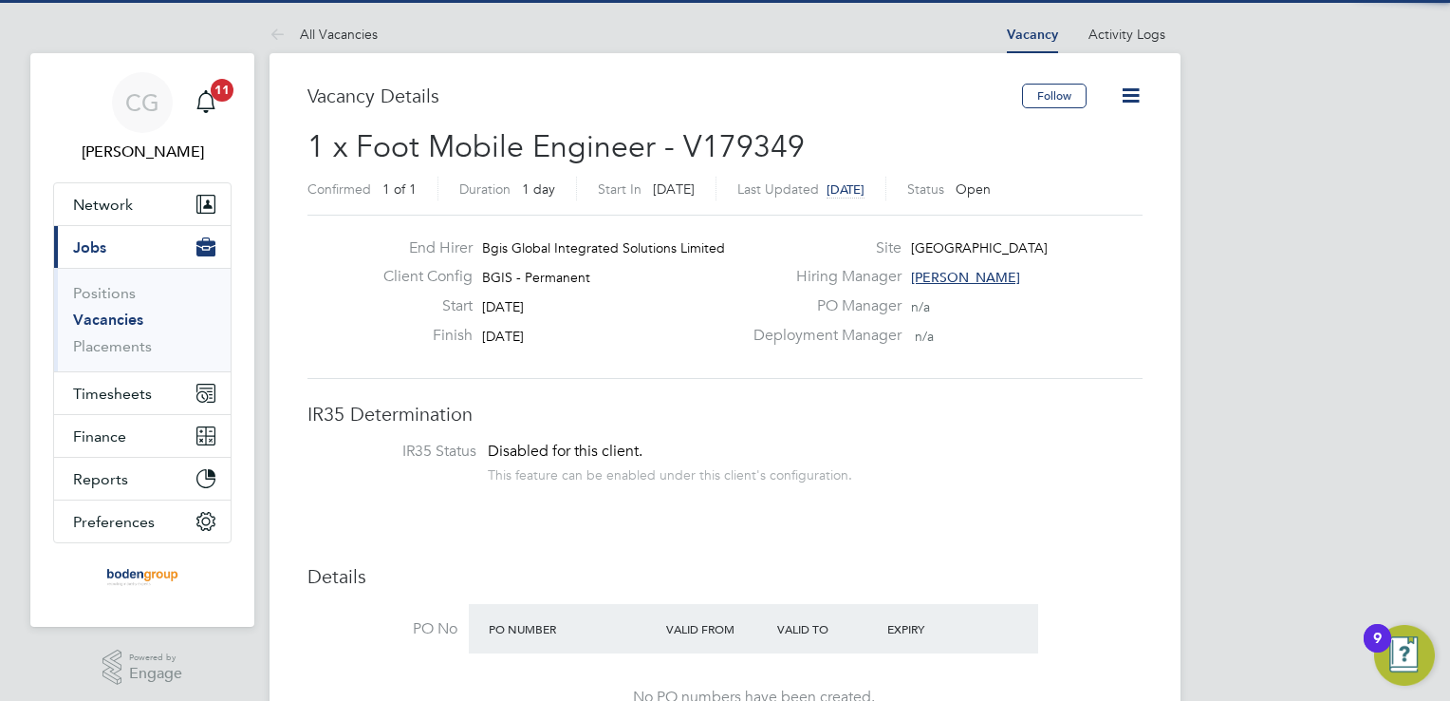
click at [922, 275] on span "Hamza Idris" at bounding box center [965, 277] width 109 height 17
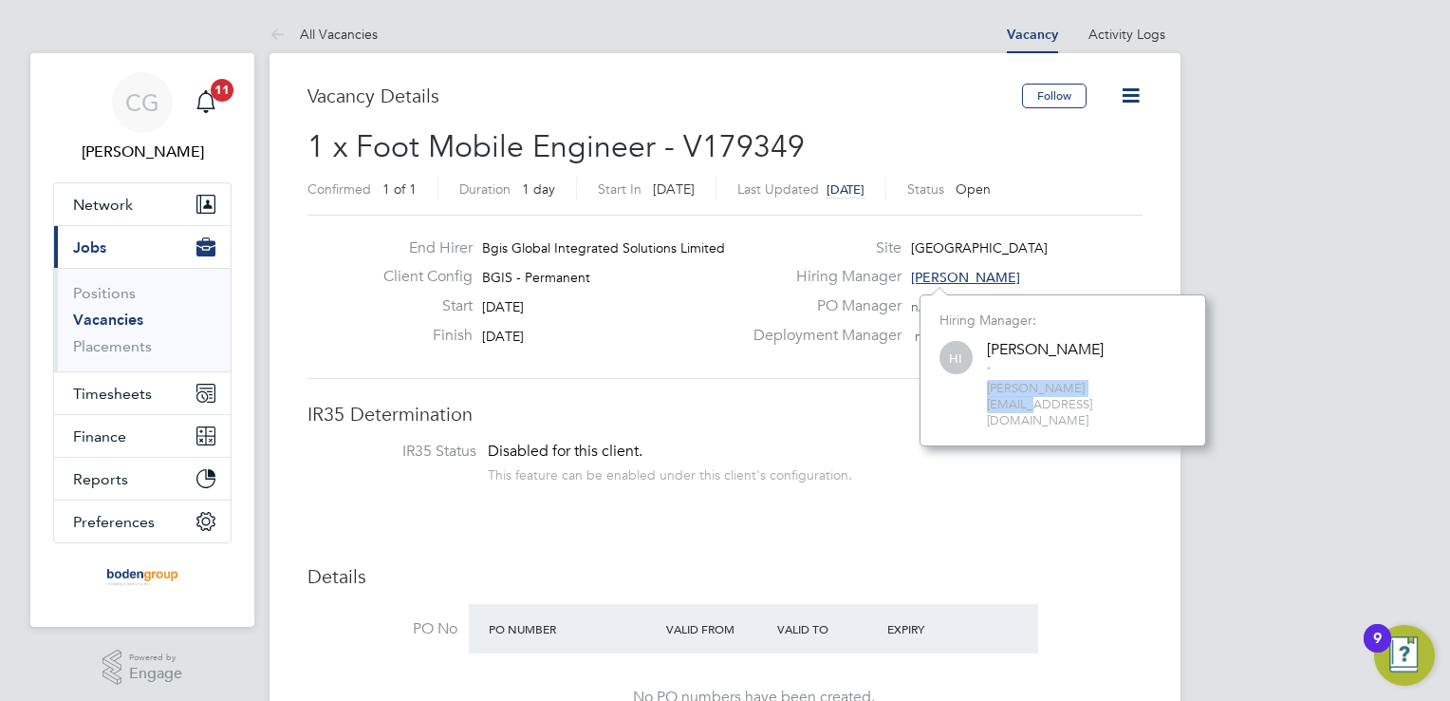
drag, startPoint x: 1109, startPoint y: 385, endPoint x: 976, endPoint y: 398, distance: 133.5
click at [976, 398] on div "Hiring Manager: HI Hamza Idris - hamza.idris@bgis.com" at bounding box center [1063, 370] width 287 height 152
copy span "hamza.idris@bgis.com"
click at [777, 147] on span "1 x Foot Mobile Engineer - V179349" at bounding box center [556, 146] width 497 height 37
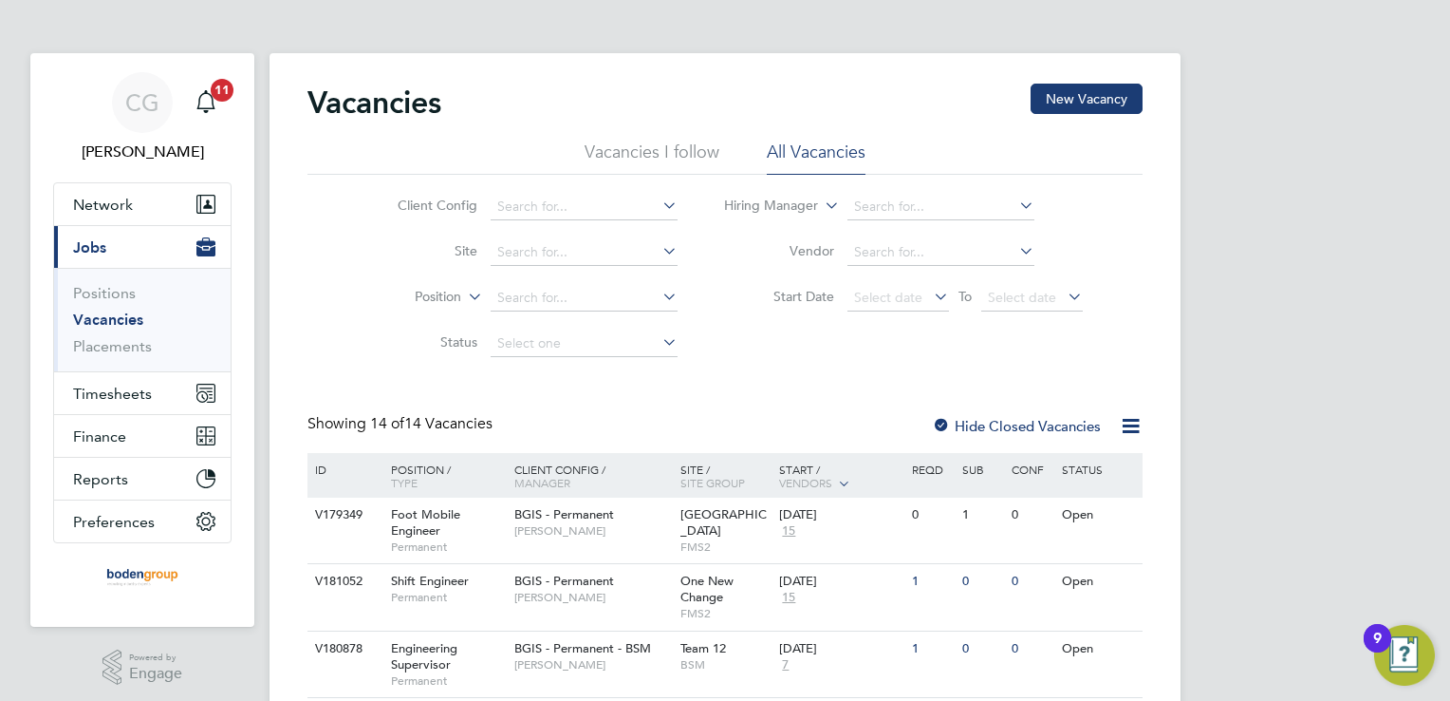
scroll to position [169, 0]
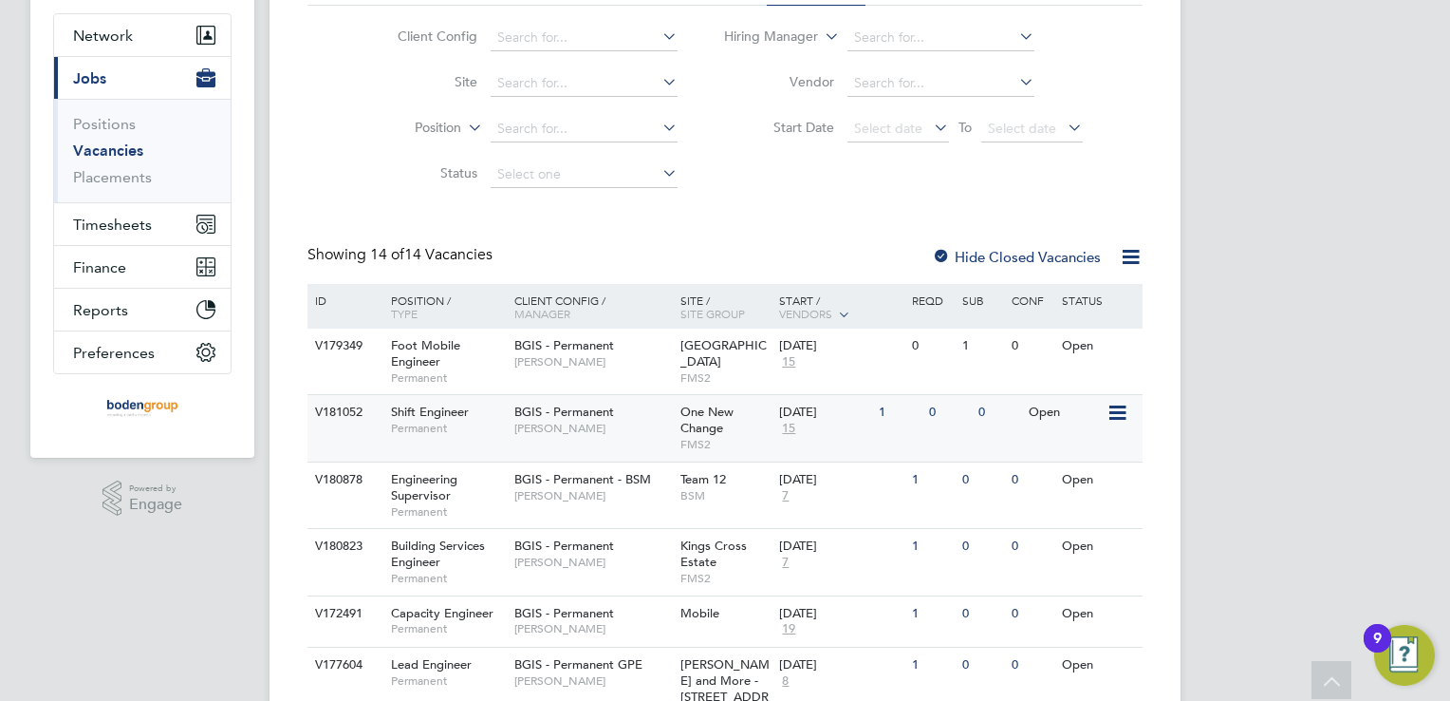
click at [603, 421] on span "Craig Grote" at bounding box center [592, 427] width 157 height 15
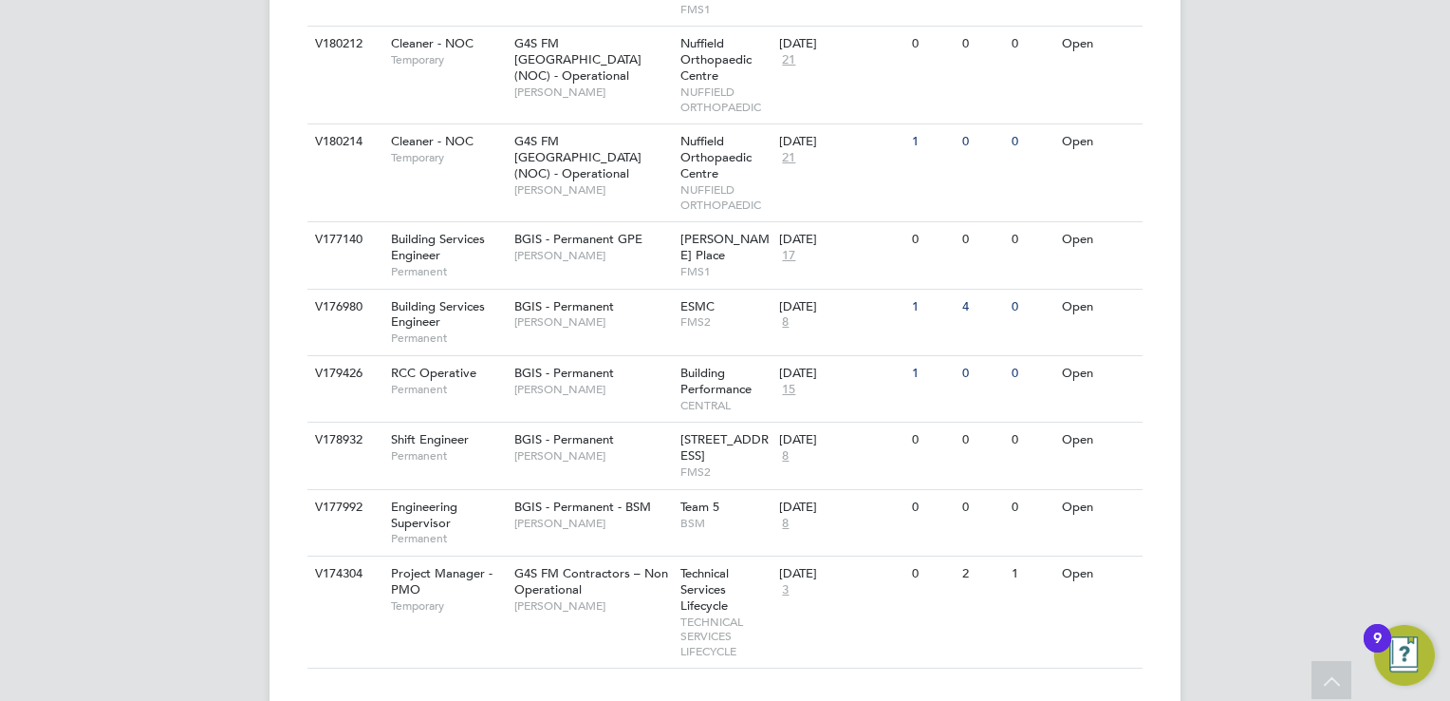
scroll to position [906, 0]
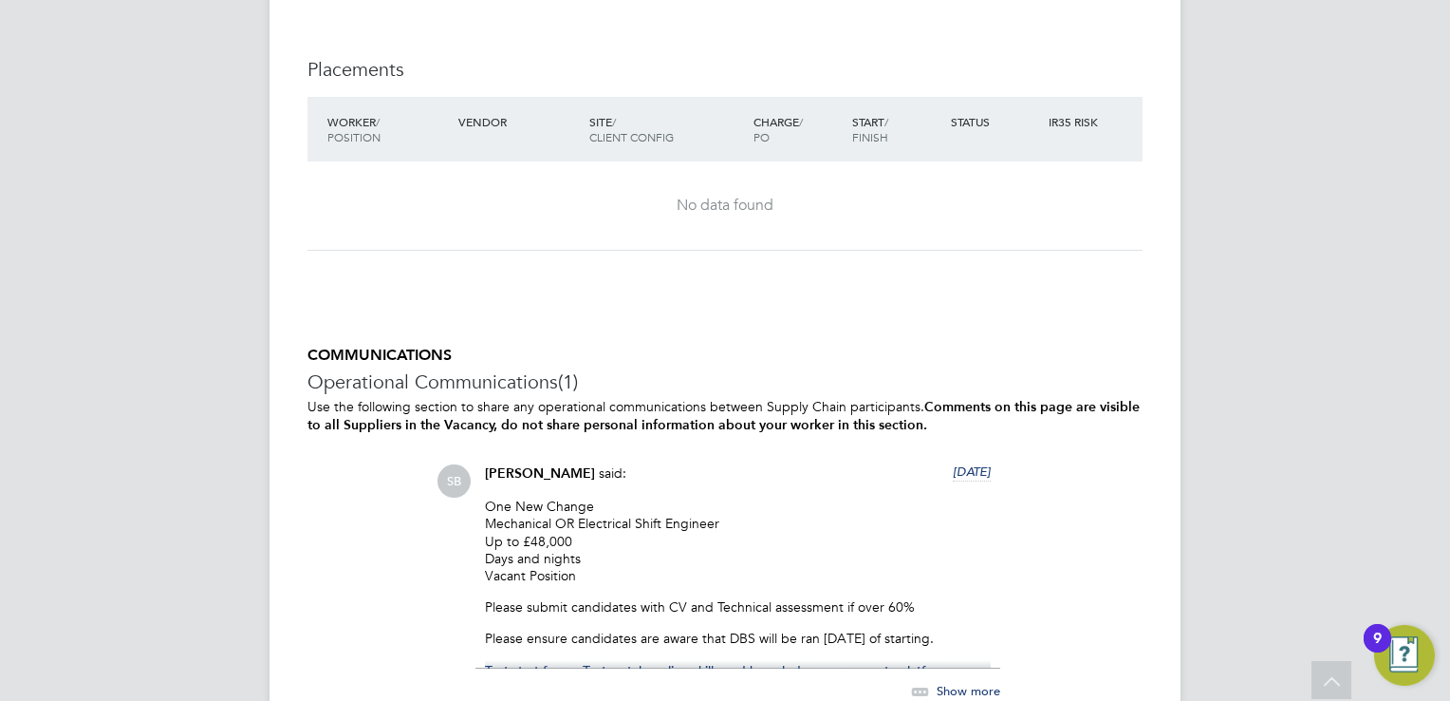
scroll to position [3072, 0]
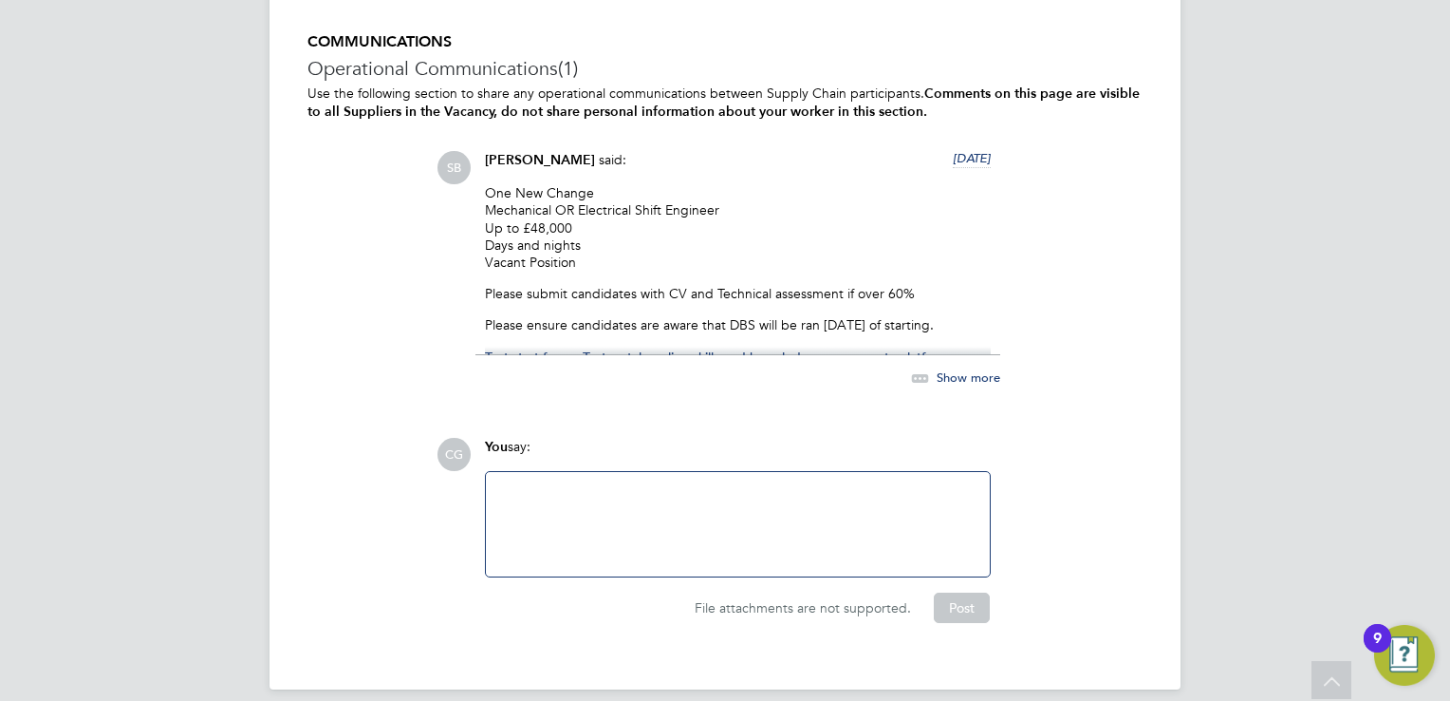
click at [955, 373] on span "Show more" at bounding box center [969, 377] width 64 height 16
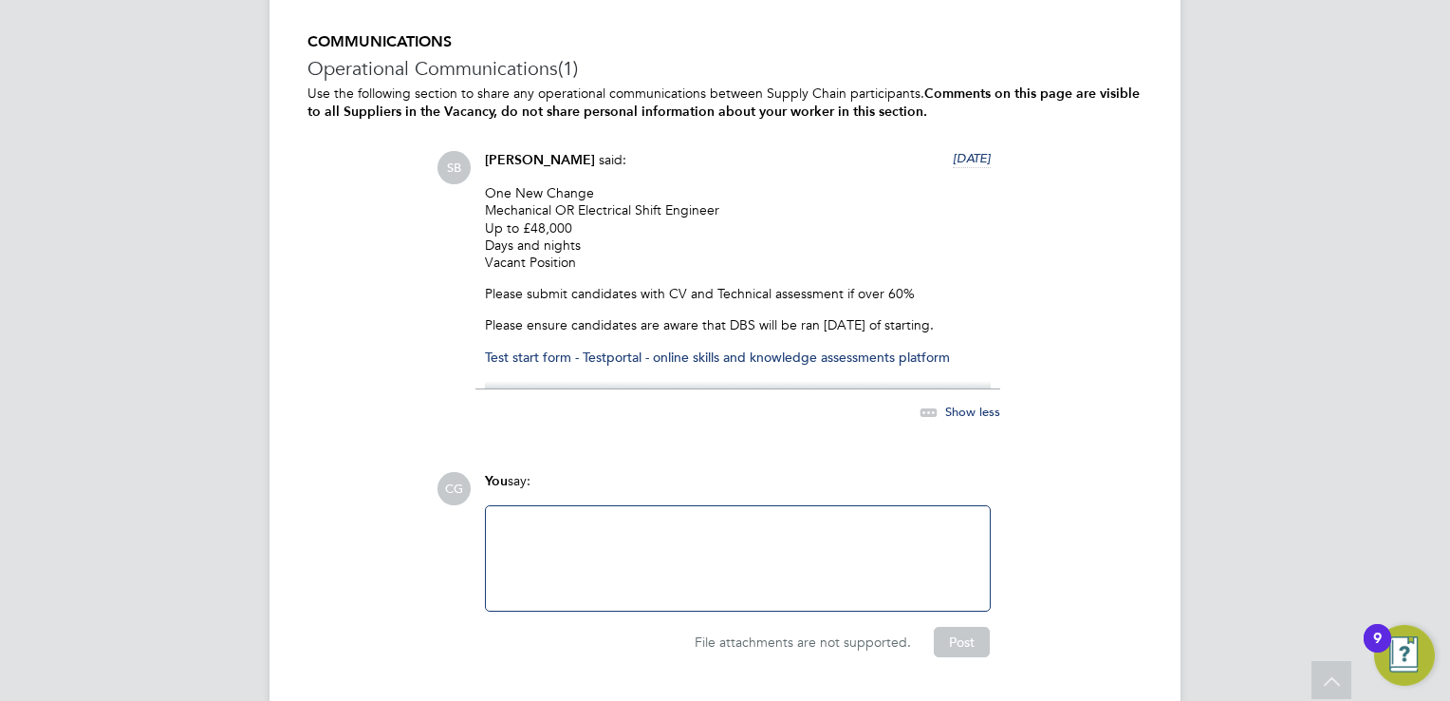
click at [925, 356] on link "Test start form - Testportal - online skills and knowledge assessments platform" at bounding box center [717, 356] width 465 height 17
click at [931, 353] on link "Test start form - Testportal - online skills and knowledge assessments platform" at bounding box center [717, 356] width 465 height 17
drag, startPoint x: 1002, startPoint y: 336, endPoint x: 1000, endPoint y: 321, distance: 15.5
click at [1000, 321] on div "SB Sasha Baird said: 3 days ago One New Change Mechanical OR Electrical Shift E…" at bounding box center [790, 297] width 706 height 292
drag, startPoint x: 1000, startPoint y: 321, endPoint x: 962, endPoint y: 406, distance: 93.5
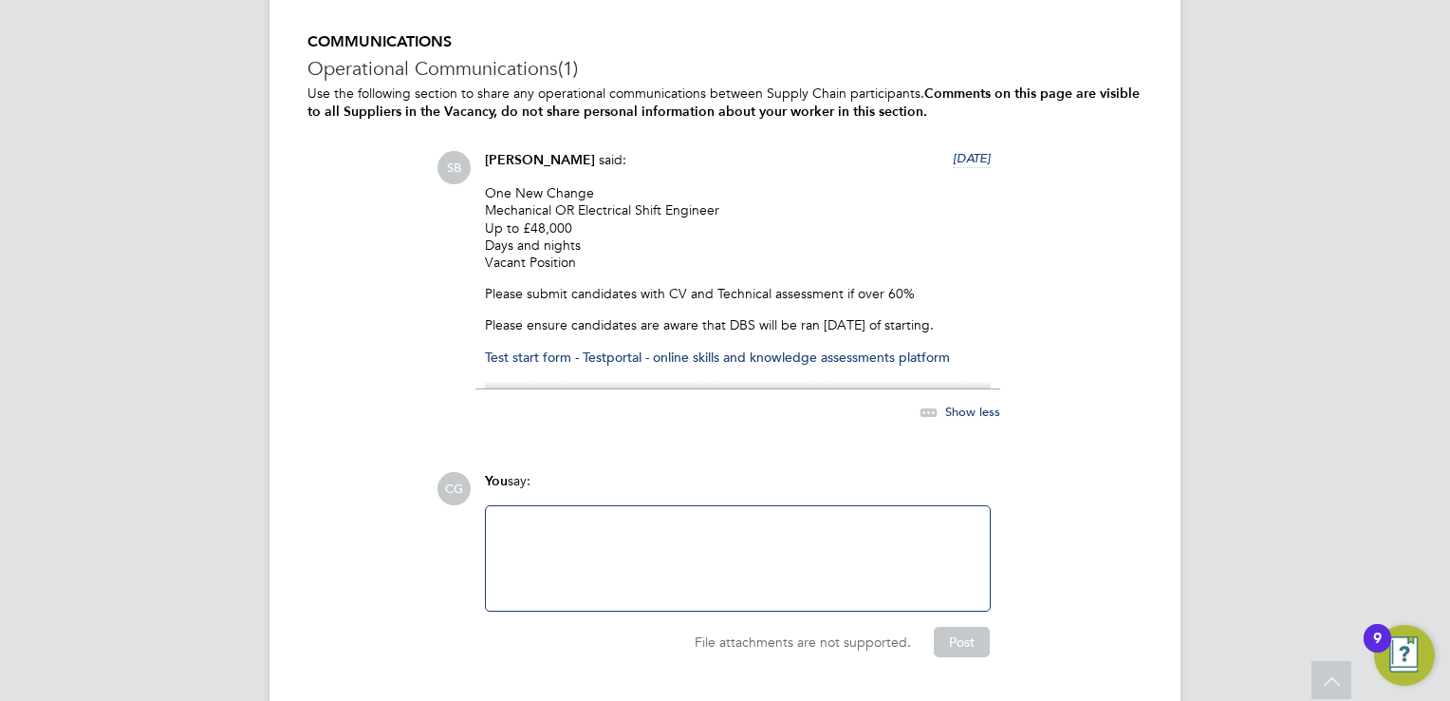
click at [962, 406] on span "Show less" at bounding box center [972, 411] width 55 height 16
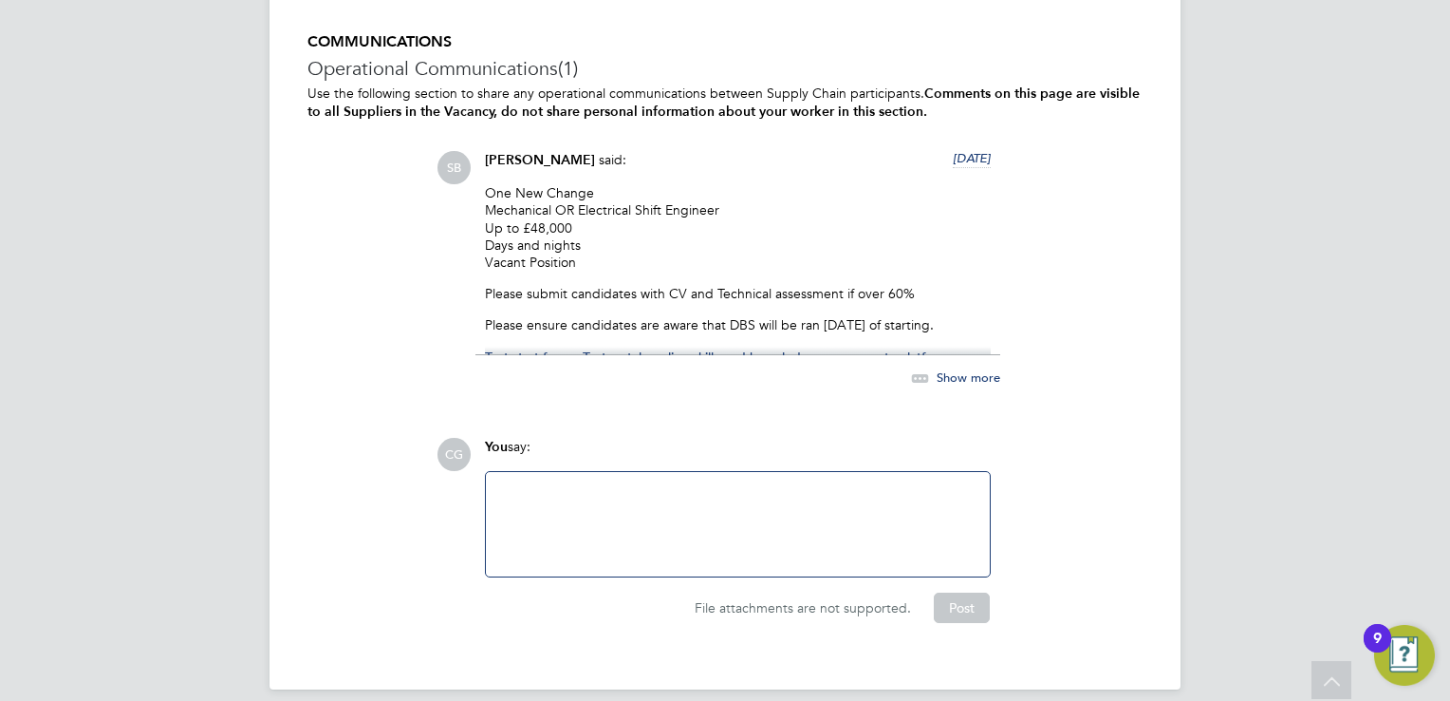
click at [962, 369] on span "Show more" at bounding box center [969, 377] width 64 height 16
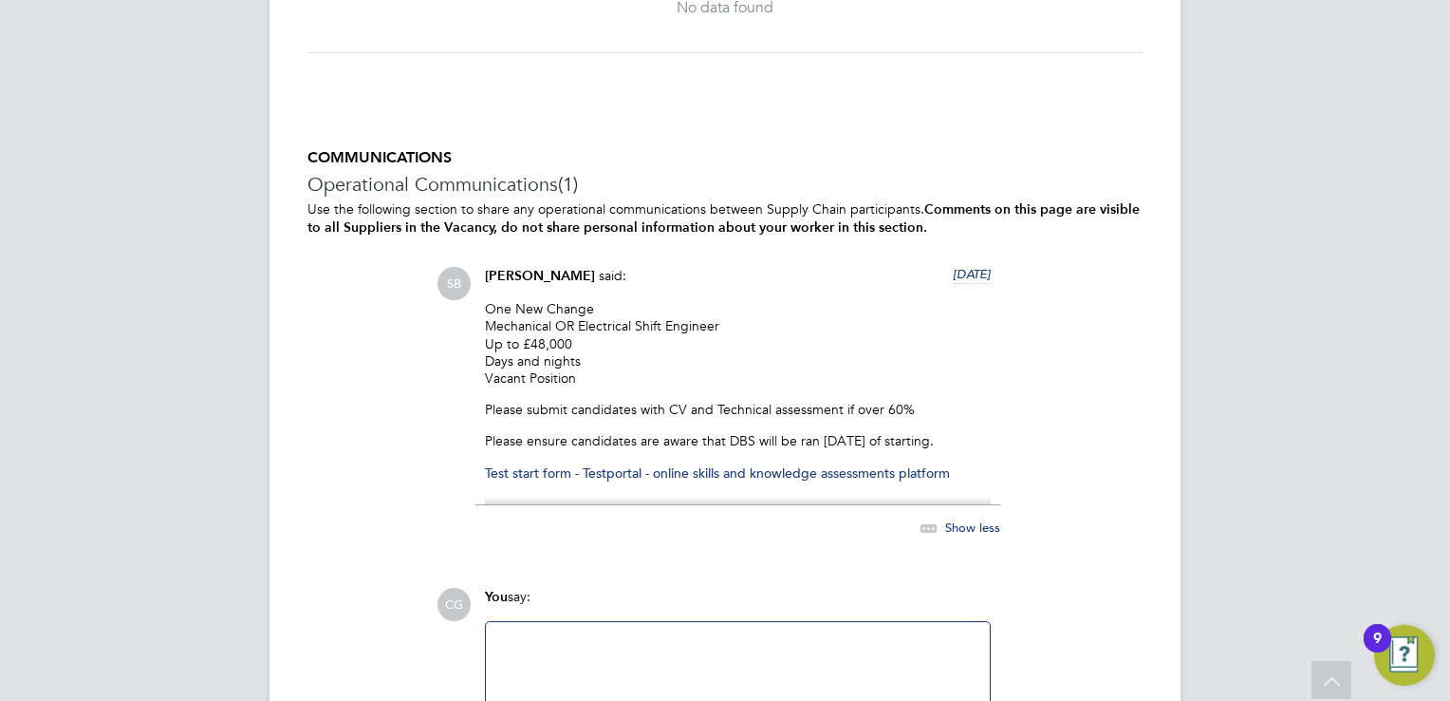
scroll to position [2955, 0]
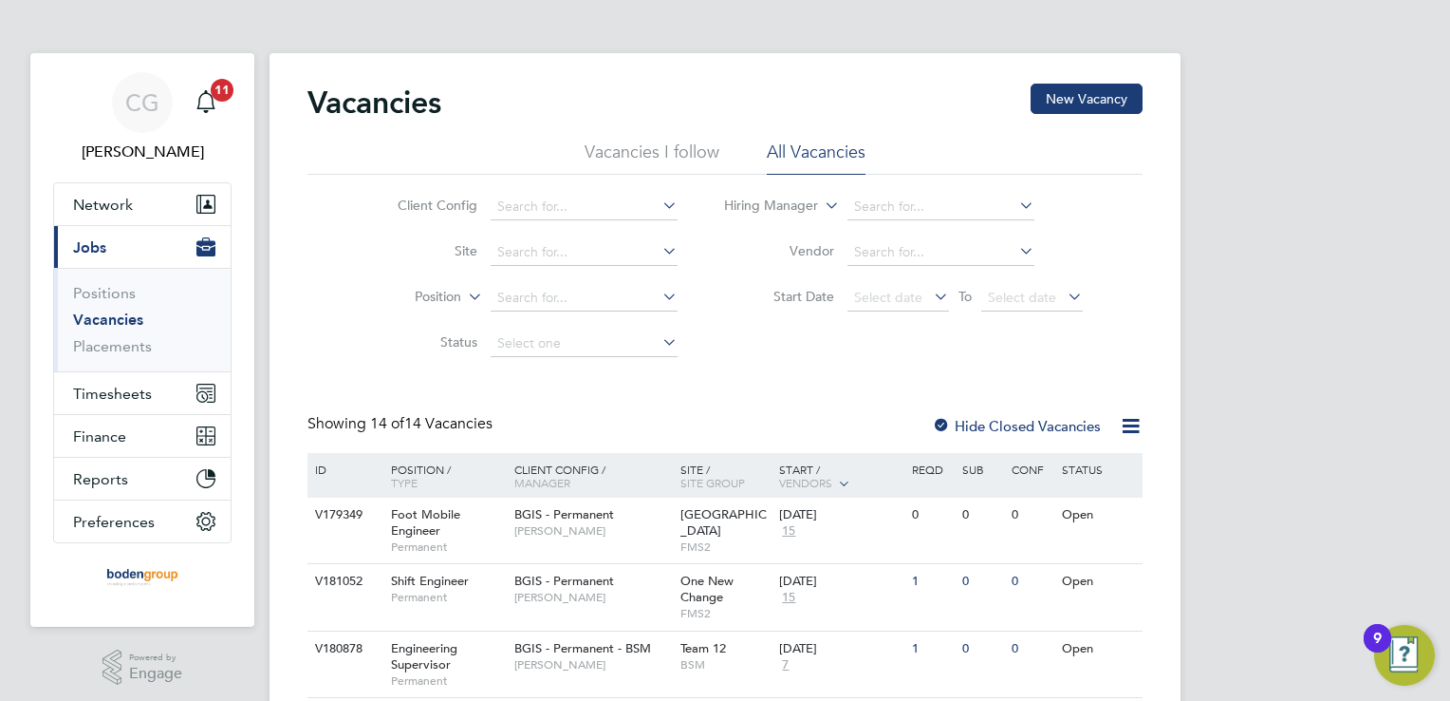
scroll to position [144, 0]
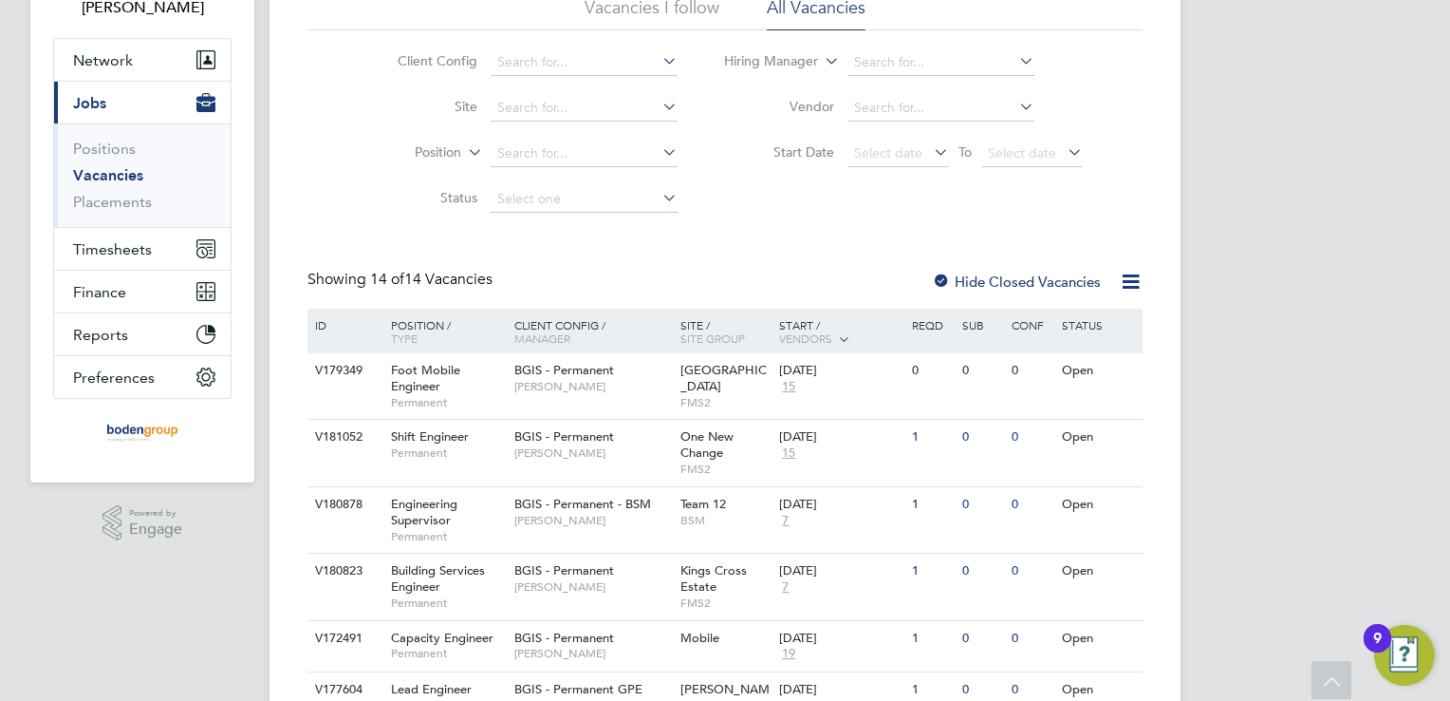
click at [1191, 113] on div "[PERSON_NAME] Notifications 11 Applications: Network Team Members Businesses Si…" at bounding box center [725, 668] width 1450 height 1625
click at [465, 446] on span "Permanent" at bounding box center [448, 452] width 114 height 15
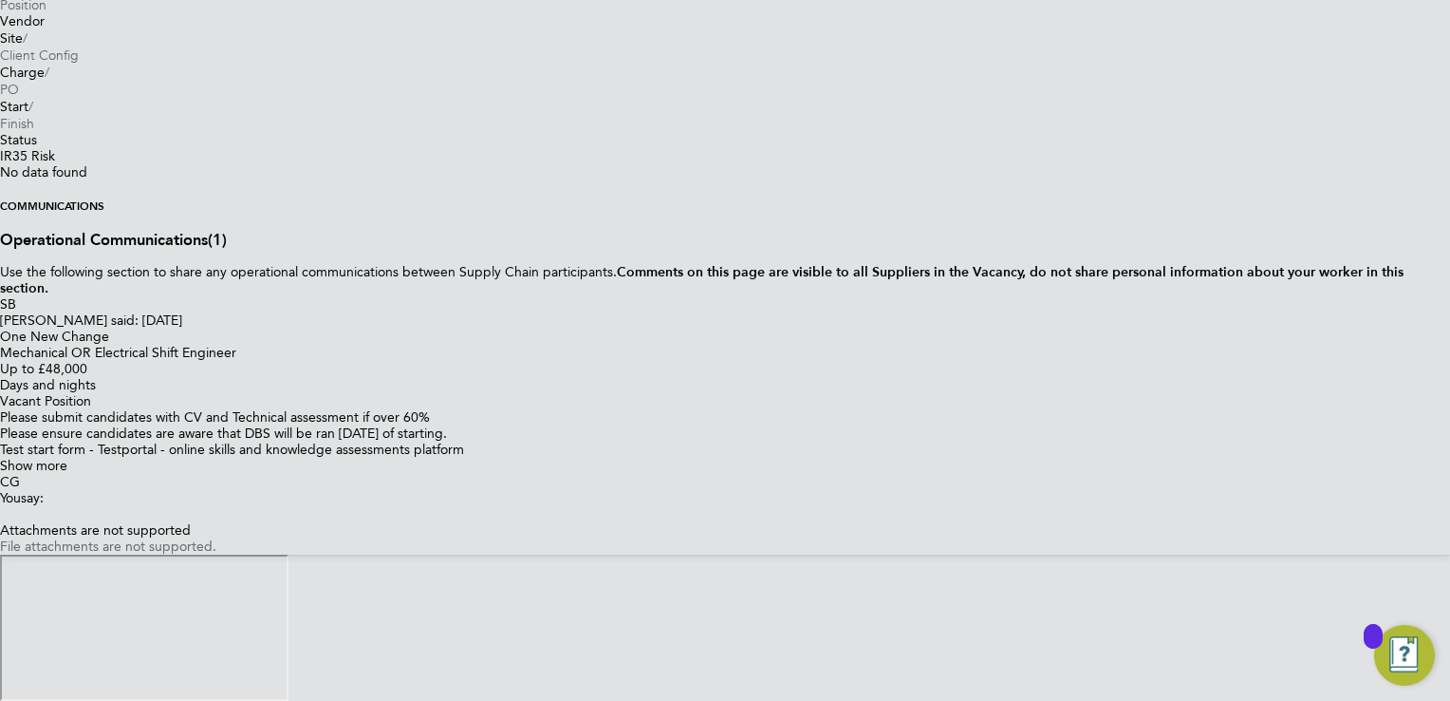
scroll to position [2829, 0]
drag, startPoint x: 594, startPoint y: 433, endPoint x: 486, endPoint y: 434, distance: 108.2
click at [486, 409] on p "One New Change Mechanical OR Electrical Shift Engineer Up to £48,000 Days and n…" at bounding box center [725, 368] width 1450 height 81
copy p "One New Change"
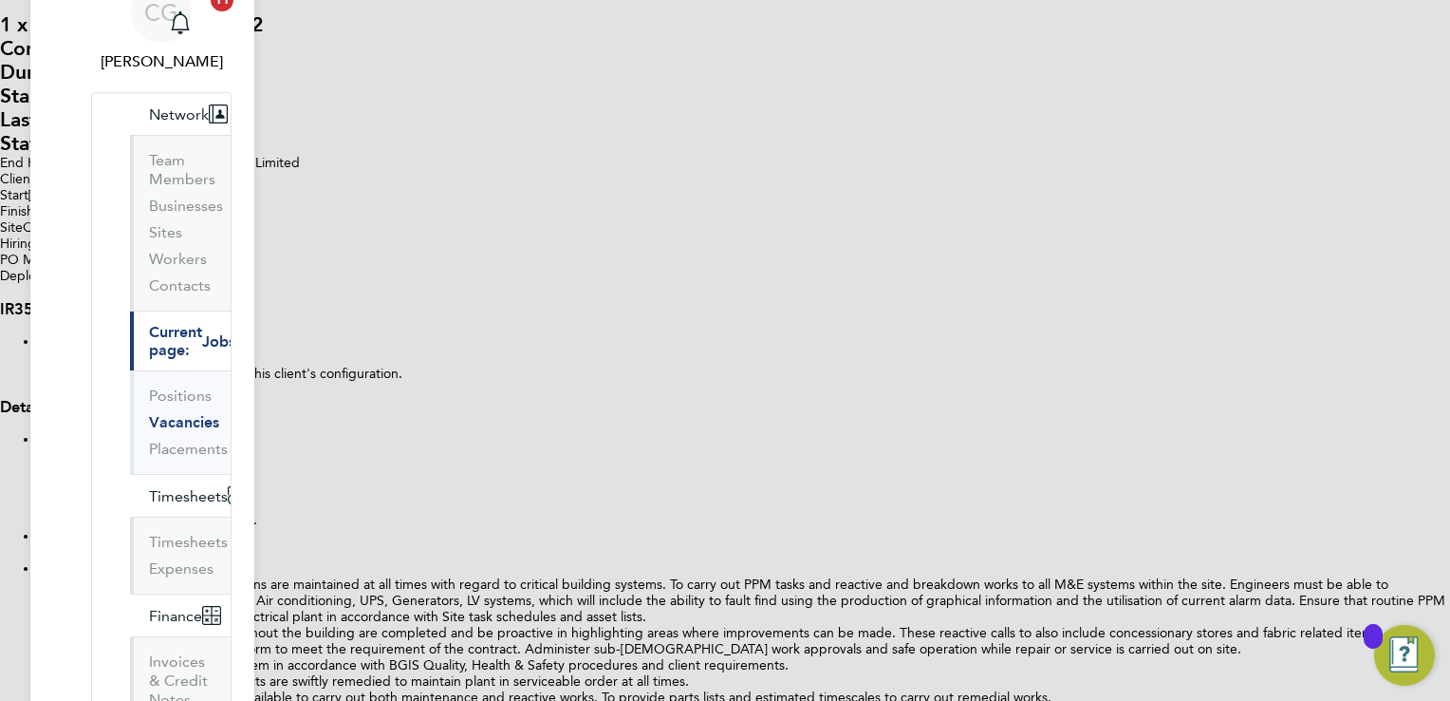
scroll to position [91, 0]
